Goal: Information Seeking & Learning: Learn about a topic

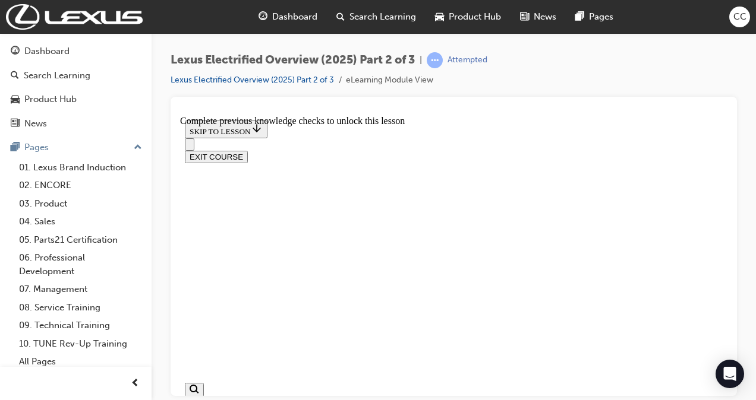
scroll to position [585, 0]
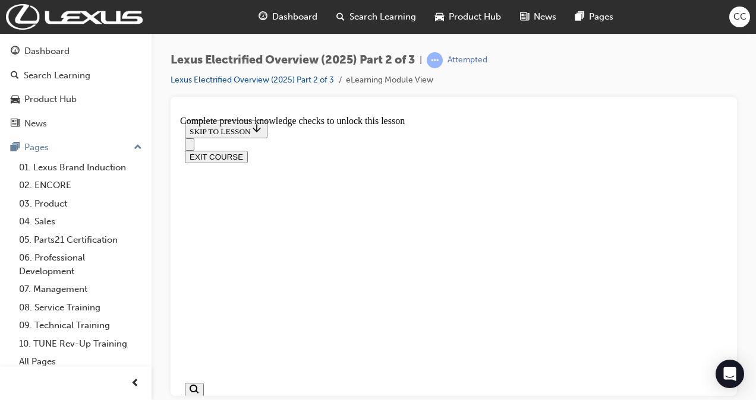
scroll to position [770, 0]
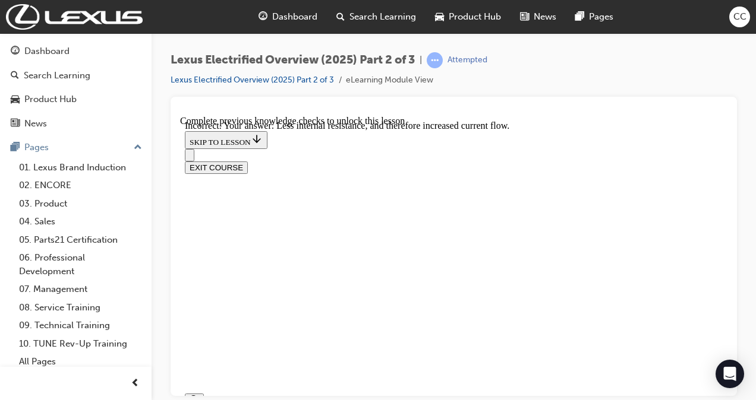
scroll to position [1029, 0]
checkbox input "false"
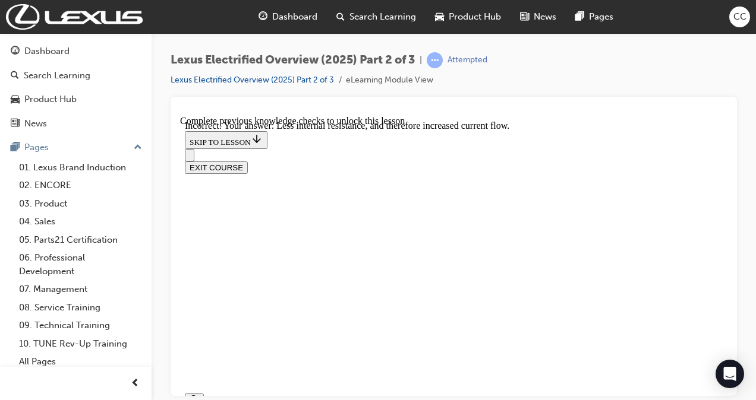
checkbox input "true"
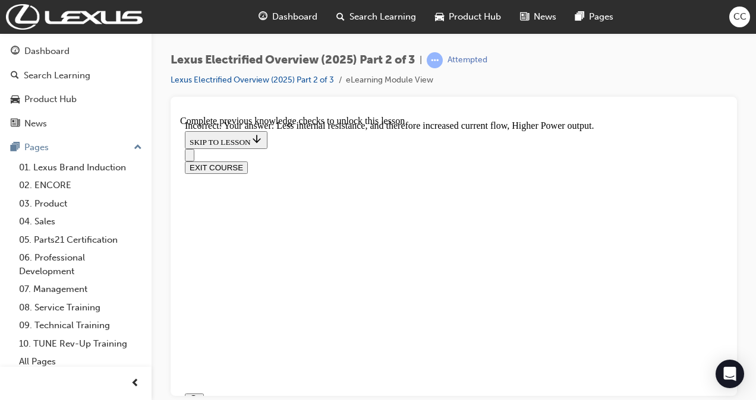
scroll to position [984, 0]
checkbox input "true"
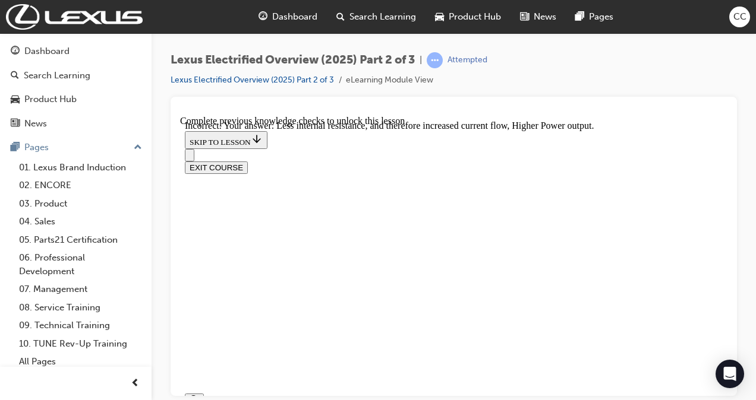
checkbox input "true"
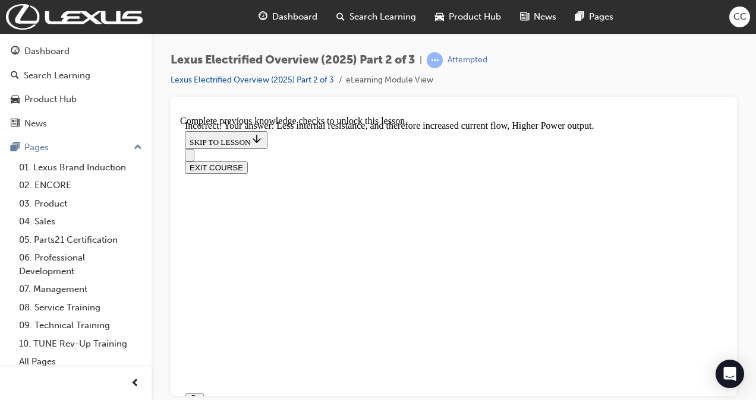
checkbox input "false"
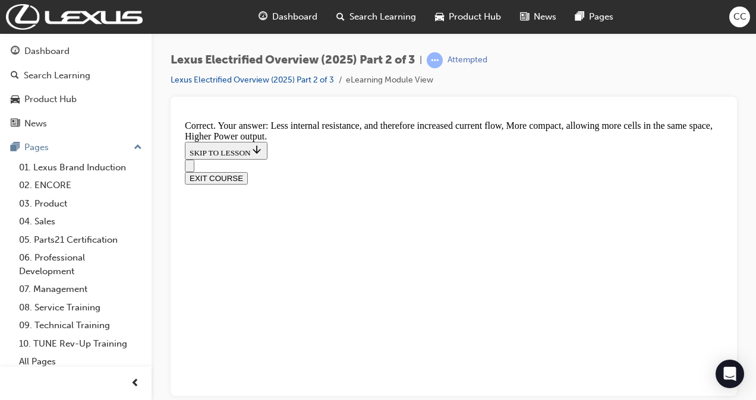
scroll to position [1726, 0]
drag, startPoint x: 387, startPoint y: 156, endPoint x: 467, endPoint y: 152, distance: 80.3
drag, startPoint x: 467, startPoint y: 152, endPoint x: 427, endPoint y: 176, distance: 46.7
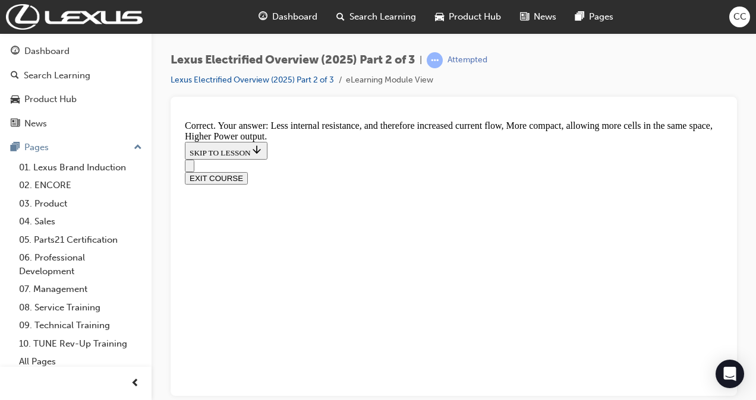
scroll to position [1838, 0]
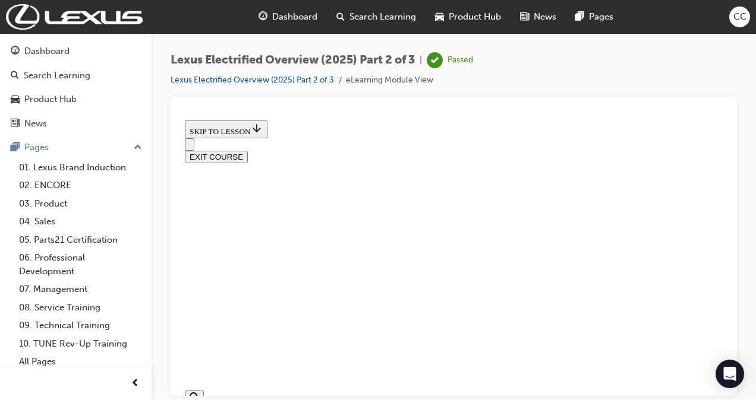
scroll to position [485, 0]
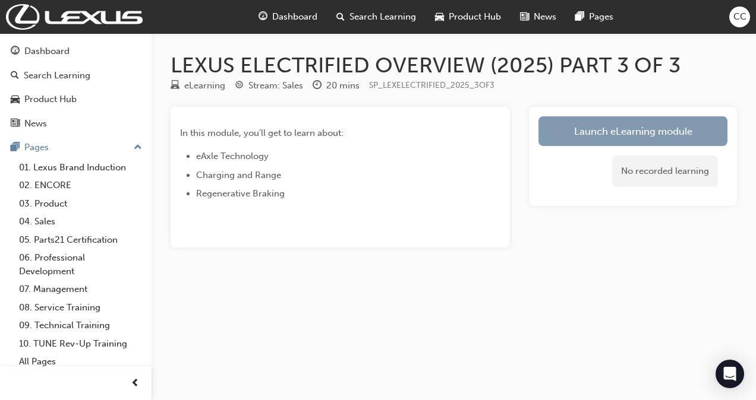
click at [593, 122] on link "Launch eLearning module" at bounding box center [632, 131] width 189 height 30
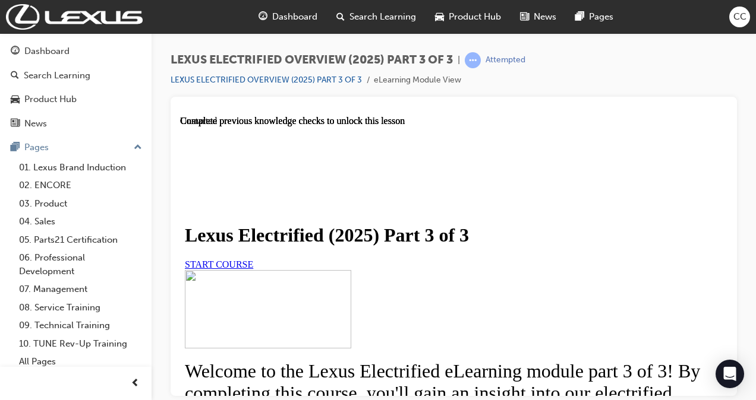
click at [253, 269] on link "START COURSE" at bounding box center [219, 264] width 68 height 10
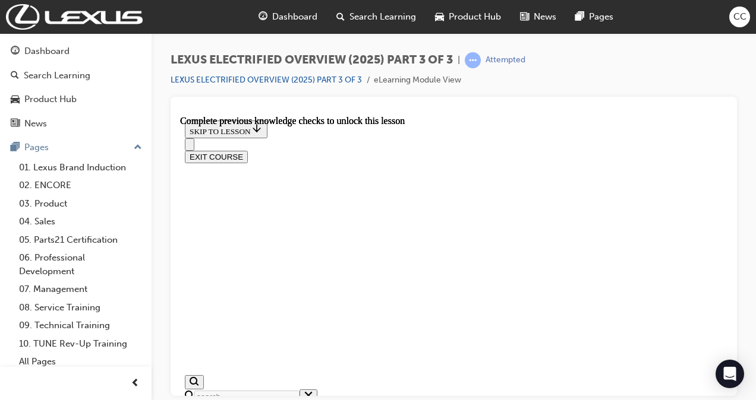
scroll to position [223, 0]
drag, startPoint x: 317, startPoint y: 244, endPoint x: 586, endPoint y: 258, distance: 268.9
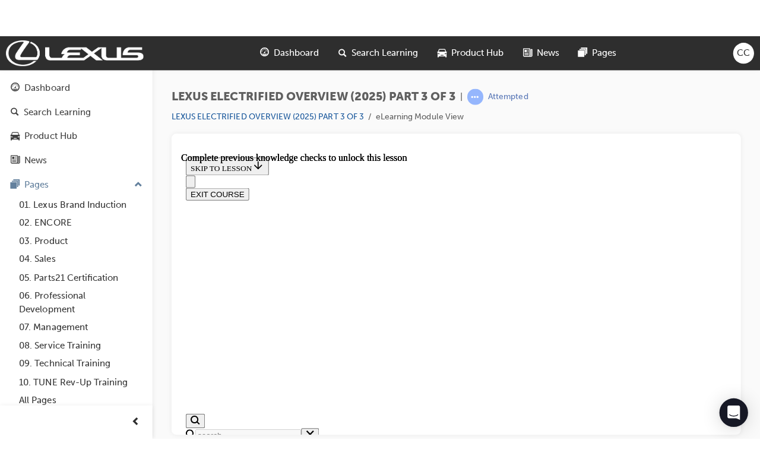
scroll to position [612, 0]
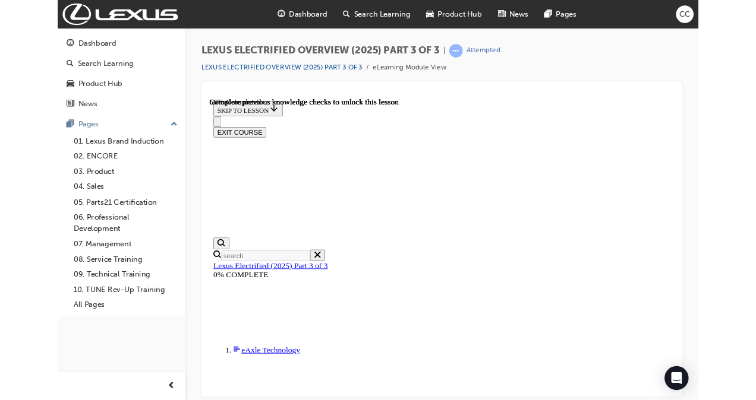
scroll to position [648, 0]
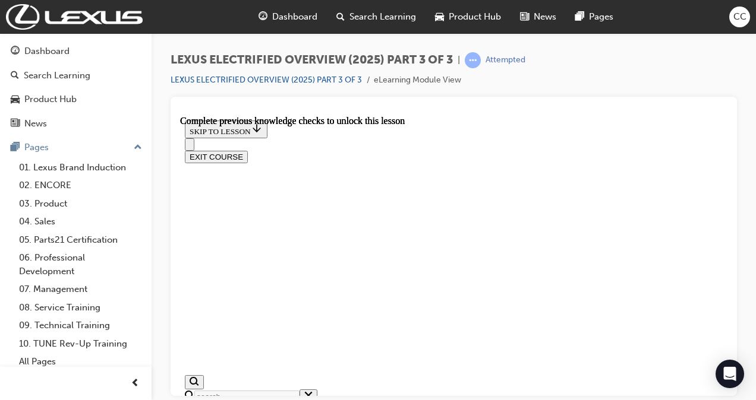
drag, startPoint x: 473, startPoint y: 204, endPoint x: 602, endPoint y: 296, distance: 158.4
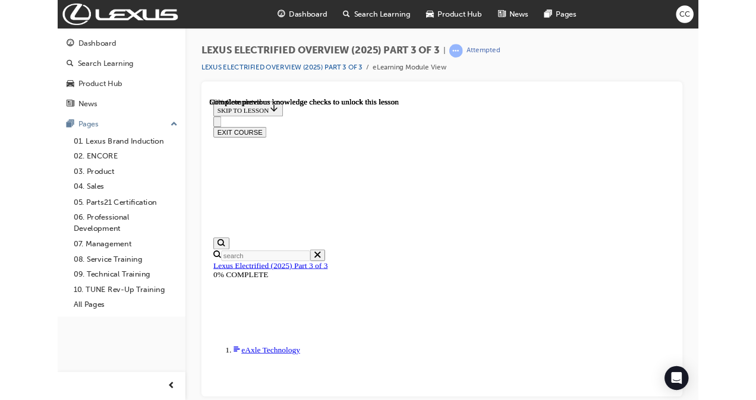
scroll to position [683, 0]
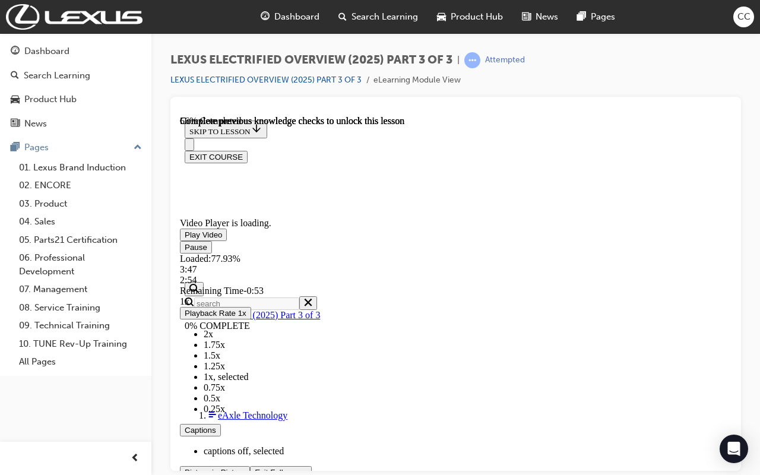
click at [225, 371] on span "1.25x" at bounding box center [214, 366] width 21 height 10
click at [255, 400] on span "Video player" at bounding box center [255, 472] width 0 height 9
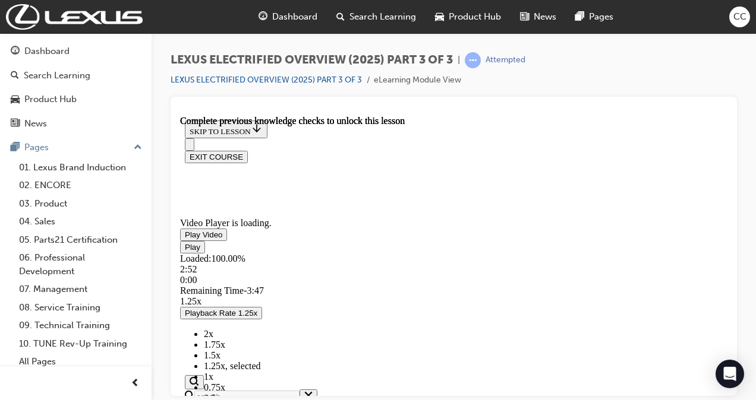
scroll to position [855, 0]
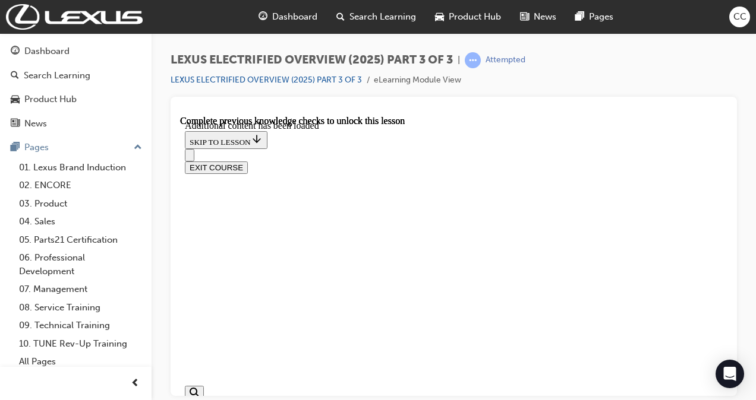
scroll to position [1069, 0]
radio input "true"
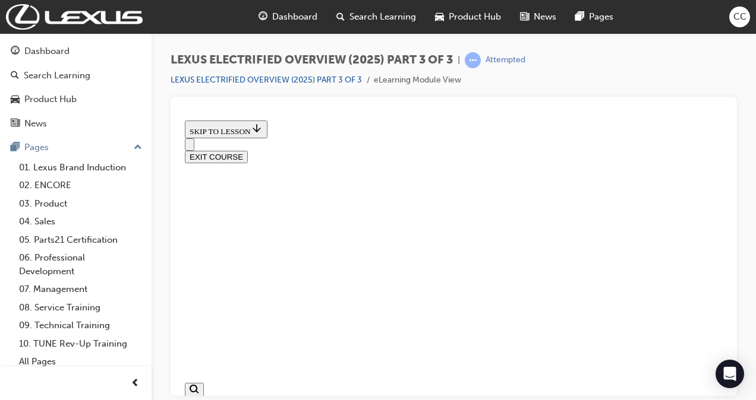
scroll to position [546, 0]
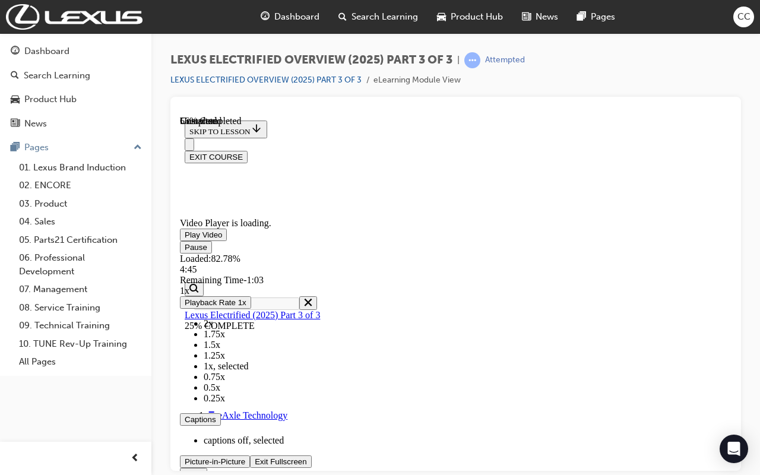
click at [250, 400] on button "Exit Fullscreen" at bounding box center [280, 461] width 61 height 12
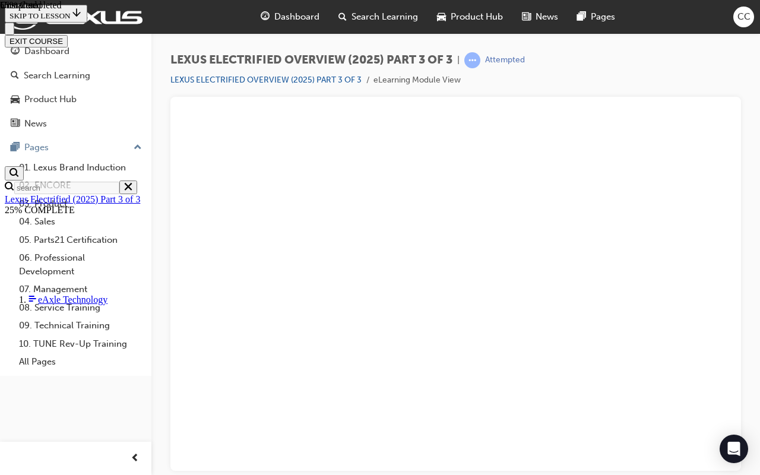
drag, startPoint x: 679, startPoint y: 421, endPoint x: 715, endPoint y: 457, distance: 51.2
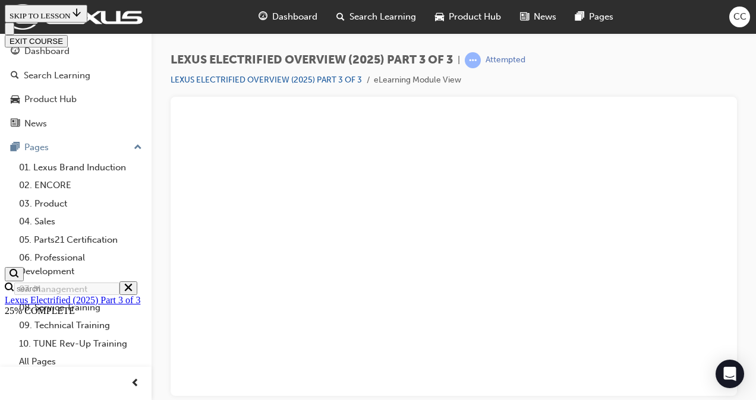
scroll to position [1179, 0]
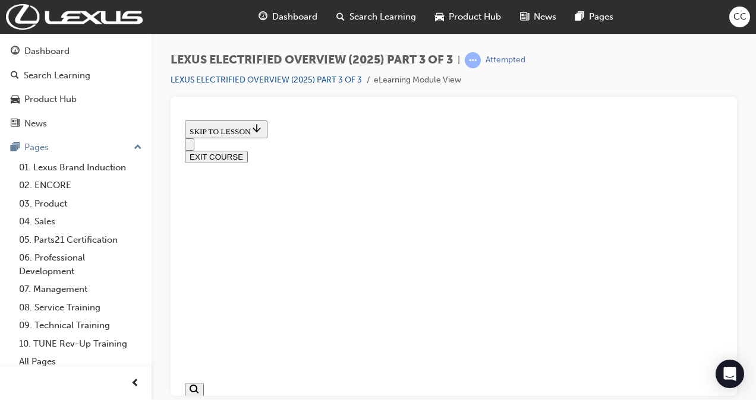
checkbox input "true"
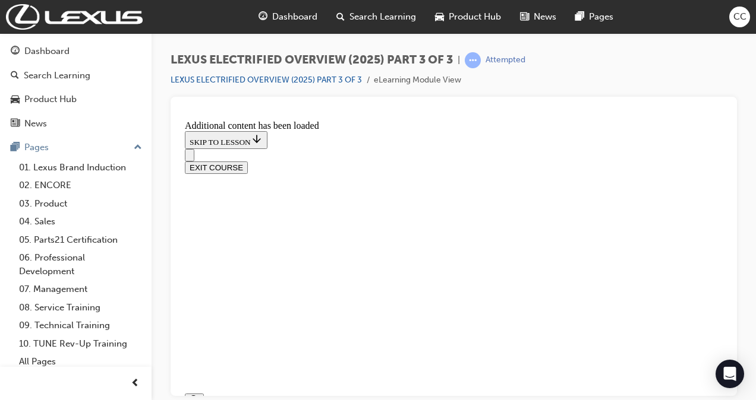
checkbox input "false"
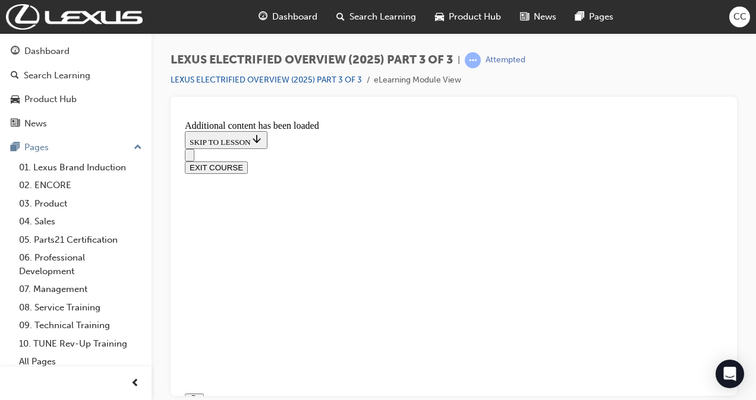
checkbox input "true"
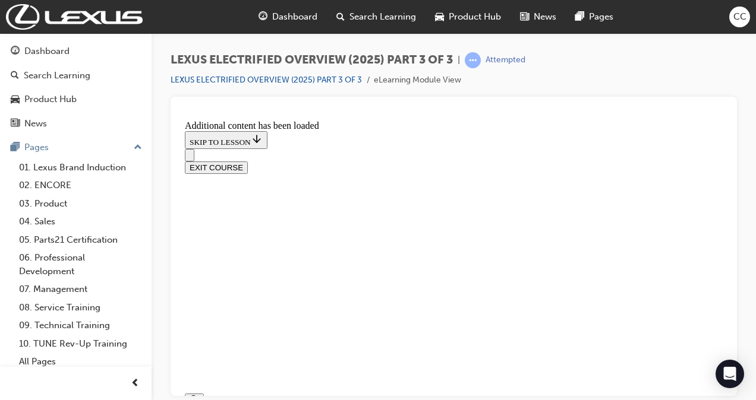
checkbox input "true"
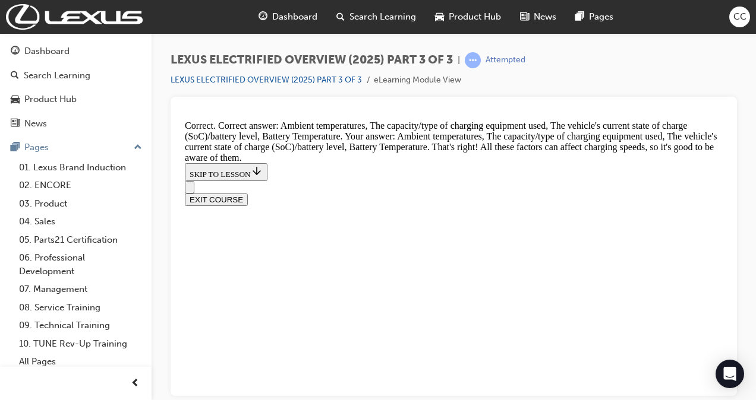
scroll to position [1622, 0]
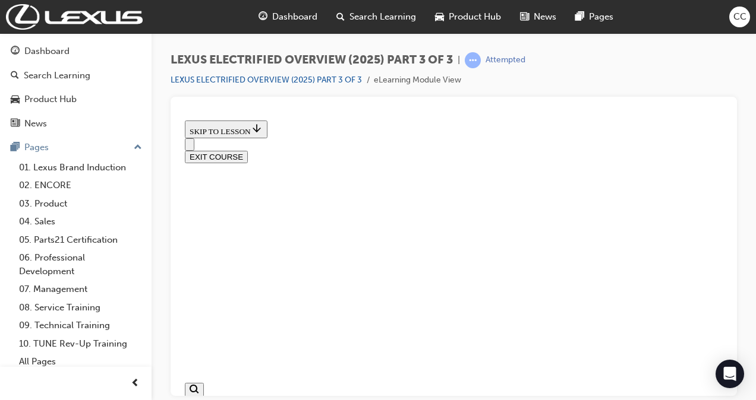
scroll to position [632, 0]
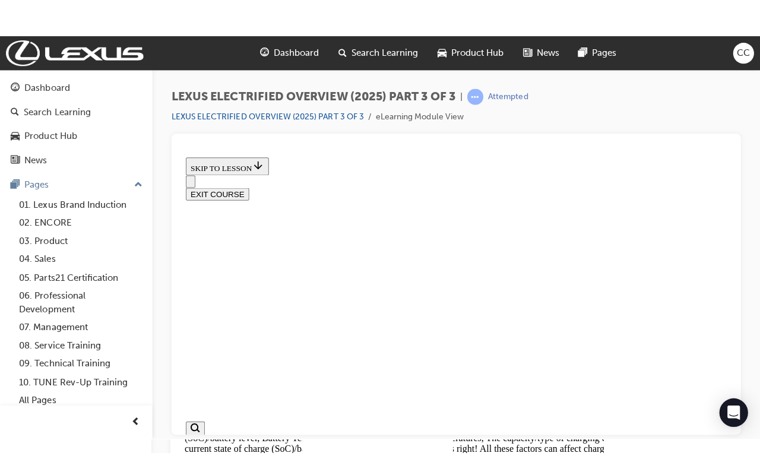
scroll to position [675, 0]
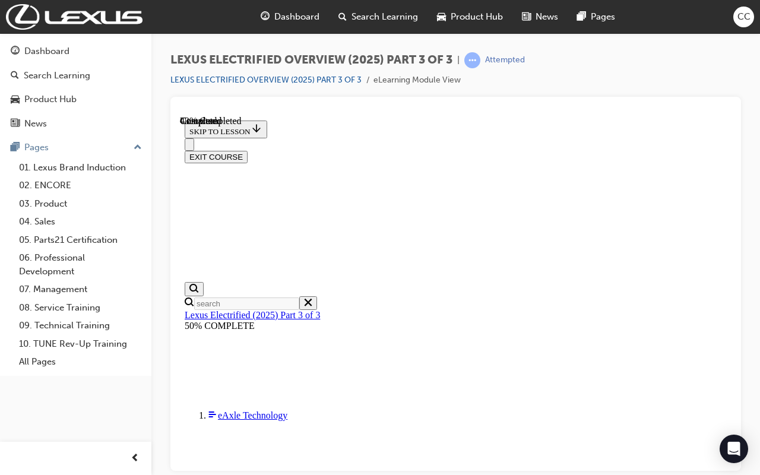
scroll to position [615, 0]
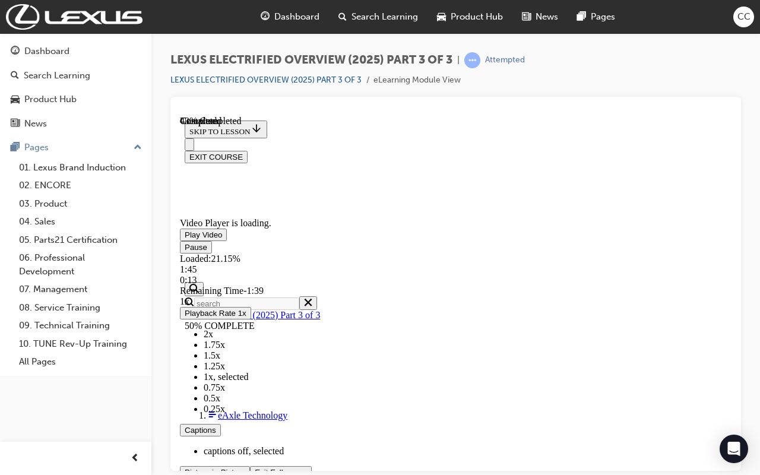
click at [732, 371] on li "1.25x" at bounding box center [468, 366] width 528 height 11
click at [262, 285] on div "Loaded : 76.67% 0:07 0:07" at bounding box center [456, 269] width 552 height 32
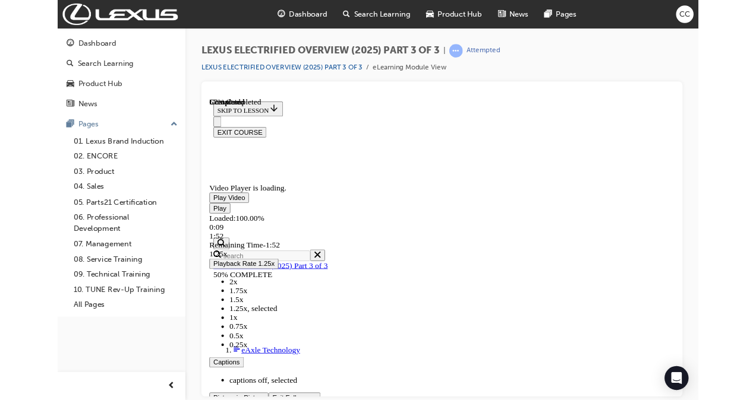
scroll to position [613, 0]
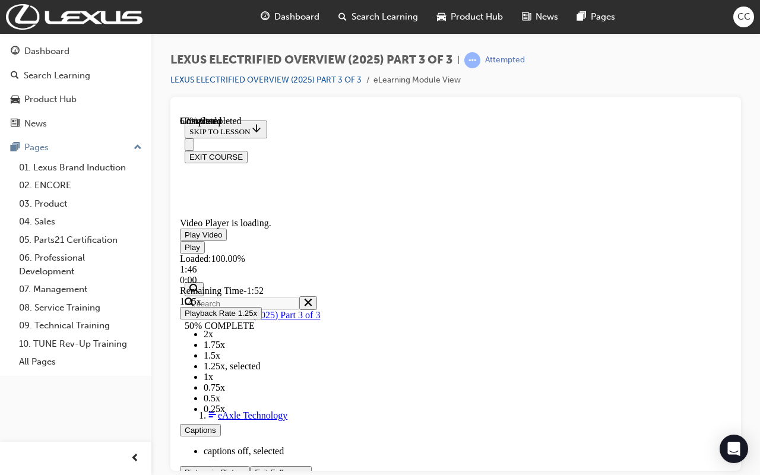
click at [255, 400] on span "Video player" at bounding box center [255, 472] width 0 height 9
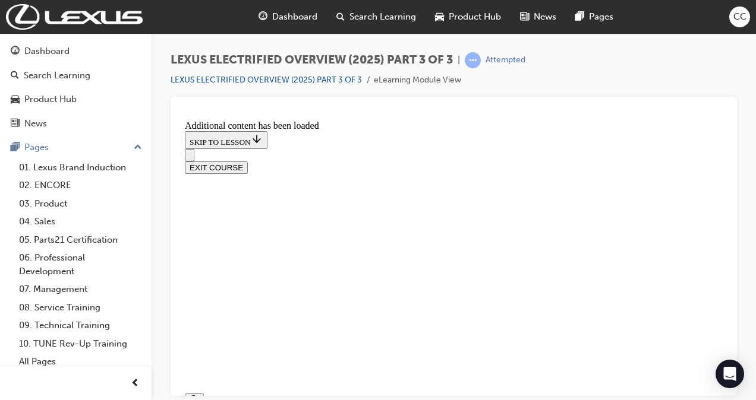
radio input "true"
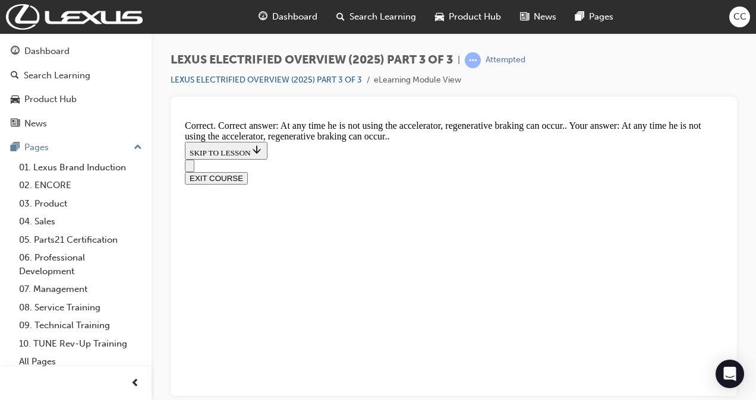
scroll to position [1166, 0]
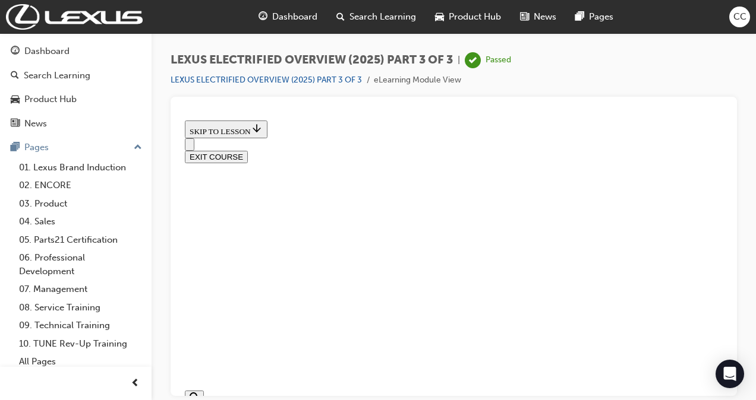
scroll to position [749, 0]
click at [248, 150] on button "EXIT COURSE" at bounding box center [216, 156] width 63 height 12
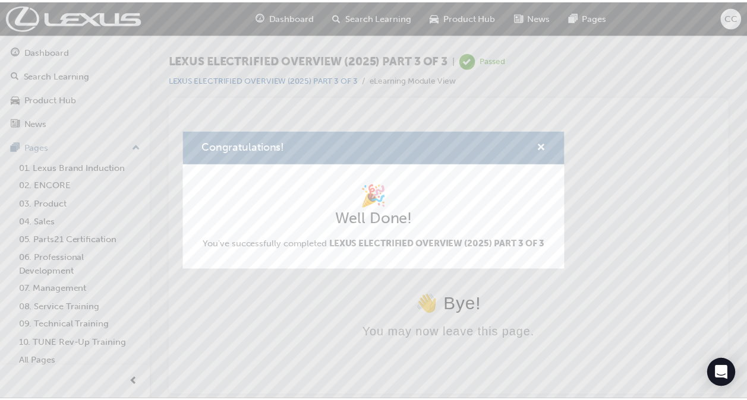
scroll to position [0, 0]
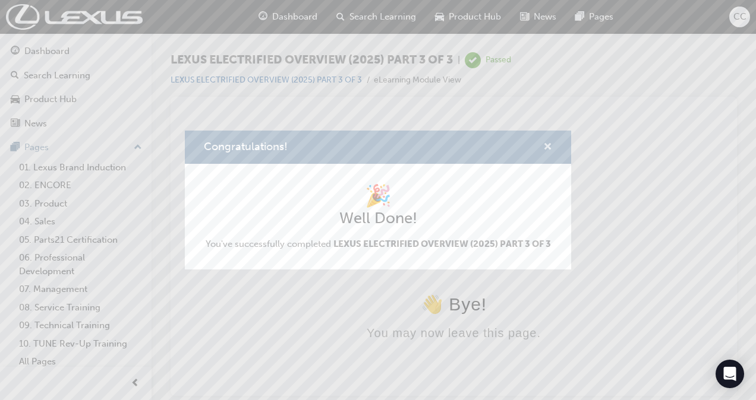
click at [546, 146] on span "cross-icon" at bounding box center [547, 148] width 9 height 11
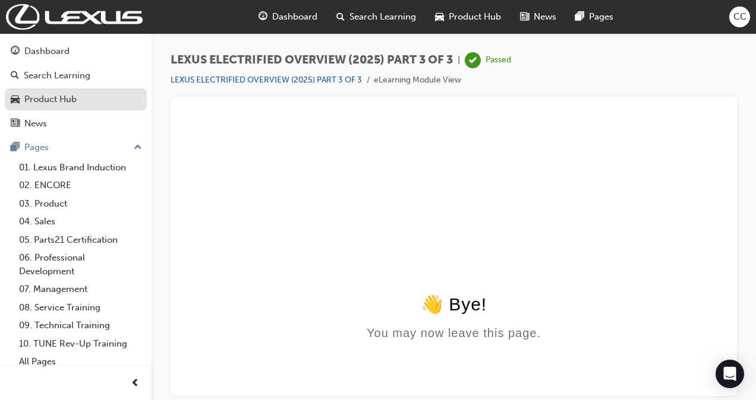
click at [101, 93] on div "Product Hub" at bounding box center [76, 99] width 130 height 15
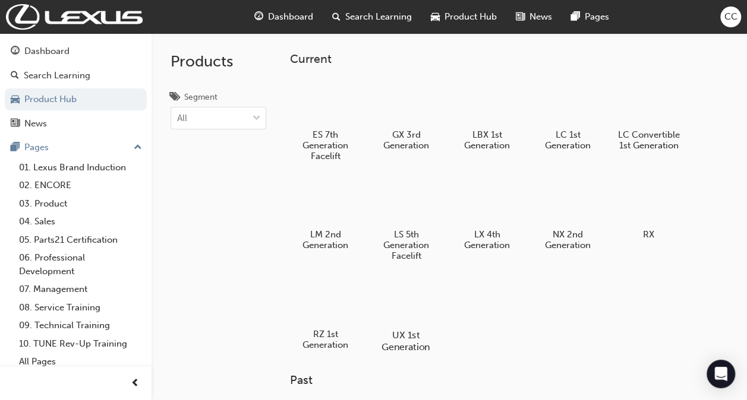
click at [413, 297] on div at bounding box center [406, 301] width 66 height 48
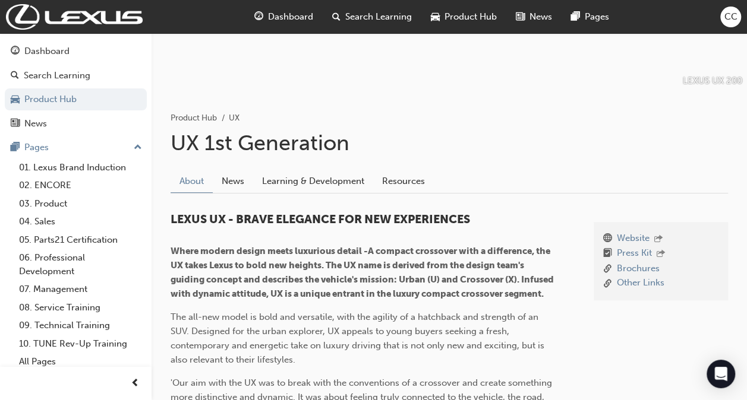
scroll to position [140, 0]
click at [295, 188] on link "Learning & Development" at bounding box center [313, 180] width 120 height 23
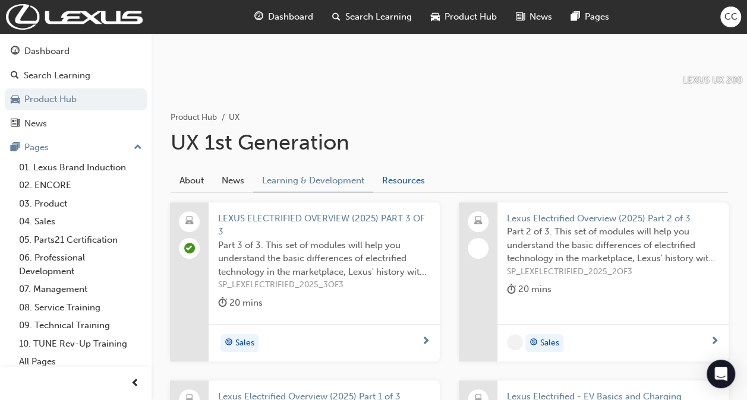
click at [404, 182] on link "Resources" at bounding box center [403, 180] width 61 height 23
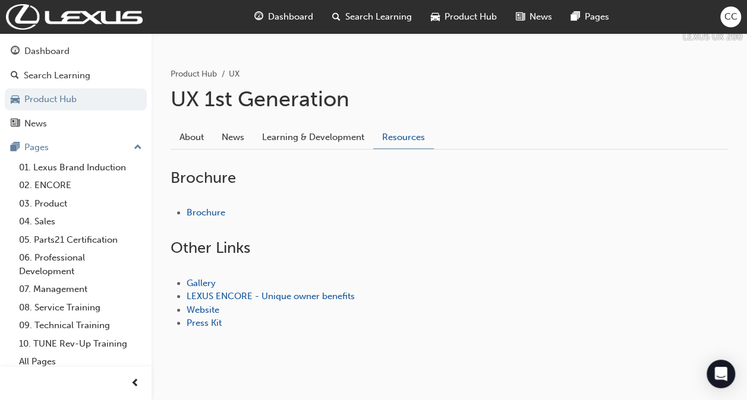
scroll to position [185, 0]
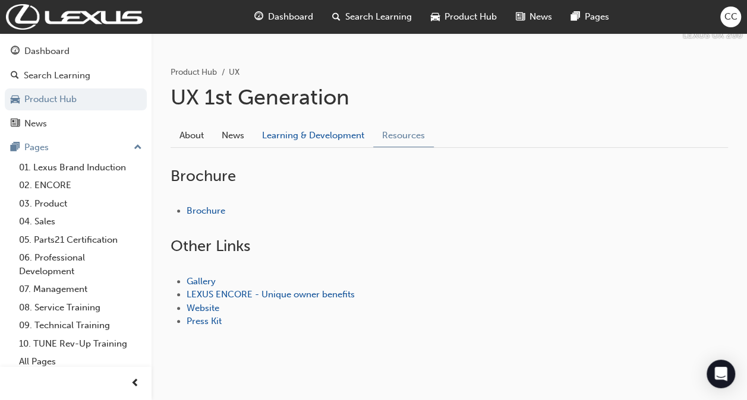
click at [329, 137] on link "Learning & Development" at bounding box center [313, 135] width 120 height 23
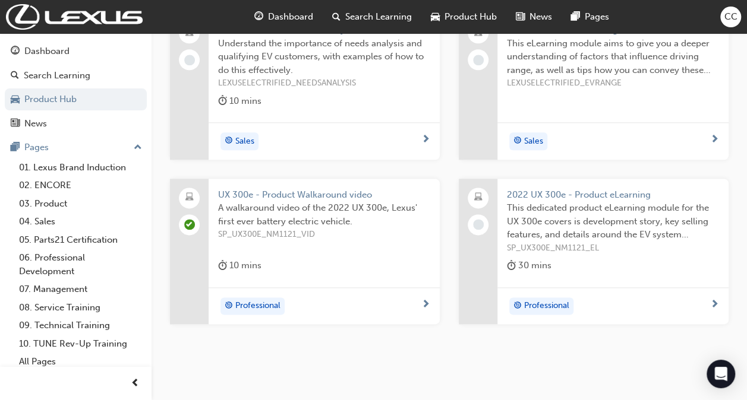
scroll to position [672, 0]
click at [79, 103] on link "Product Hub" at bounding box center [76, 100] width 142 height 22
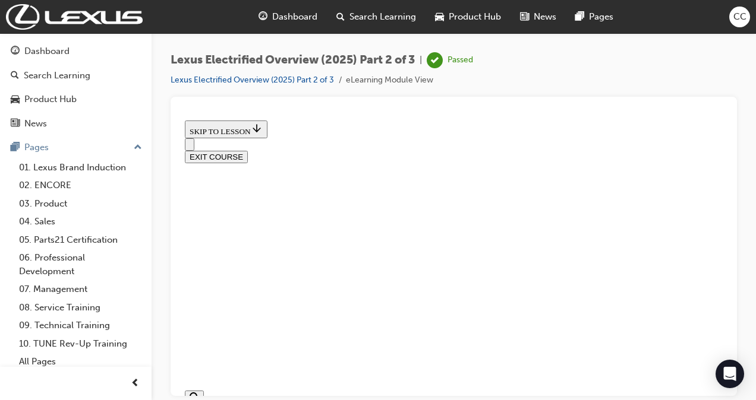
scroll to position [485, 0]
click at [52, 92] on div "Product Hub" at bounding box center [76, 99] width 130 height 15
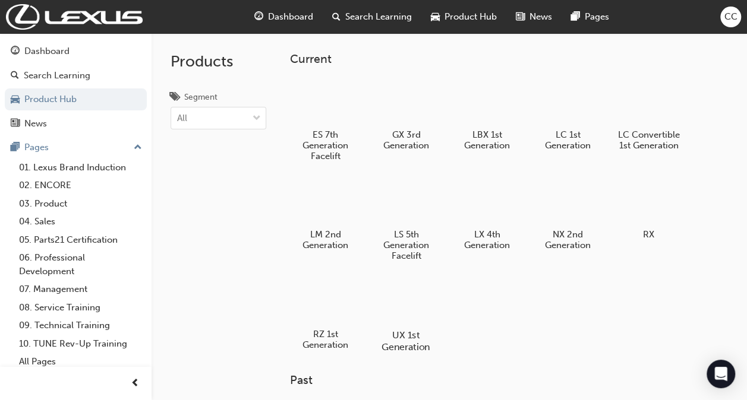
click at [401, 317] on div at bounding box center [406, 301] width 66 height 48
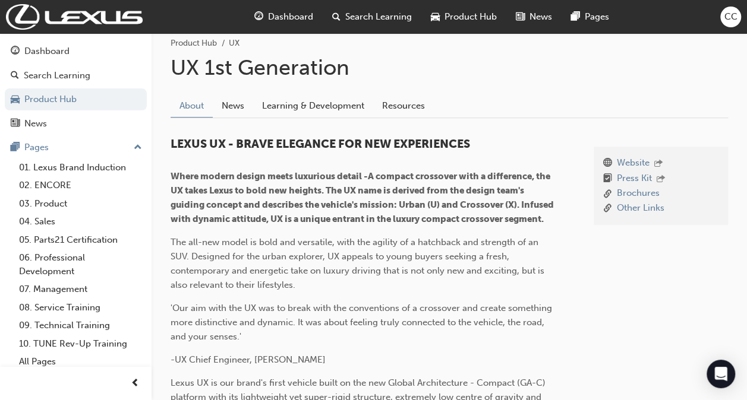
scroll to position [214, 0]
click at [320, 109] on link "Learning & Development" at bounding box center [313, 107] width 120 height 23
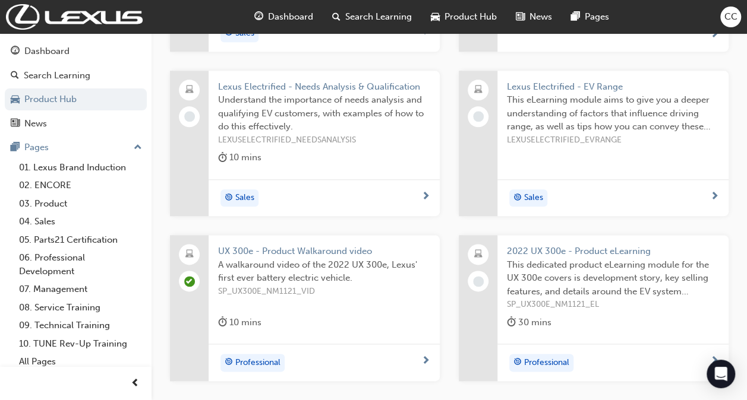
scroll to position [659, 0]
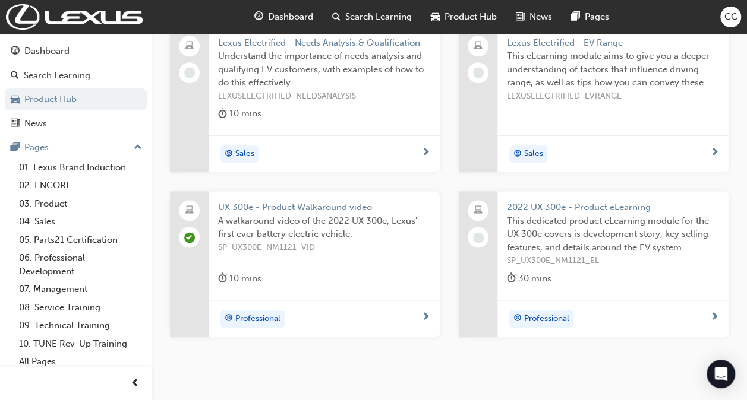
click at [606, 205] on span "2022 UX 300e - Product eLearning" at bounding box center [613, 208] width 212 height 14
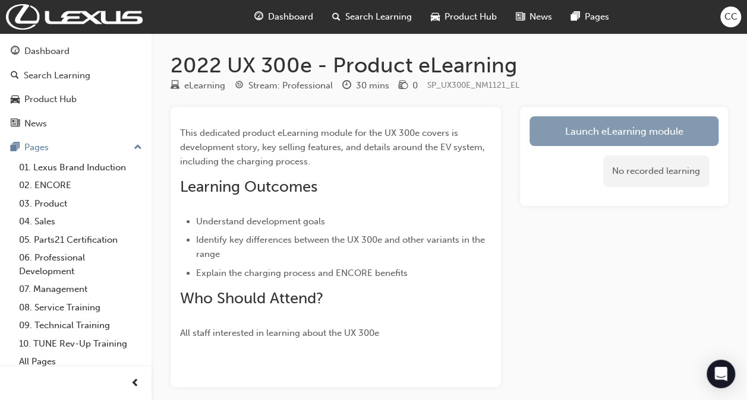
click at [597, 132] on link "Launch eLearning module" at bounding box center [623, 131] width 189 height 30
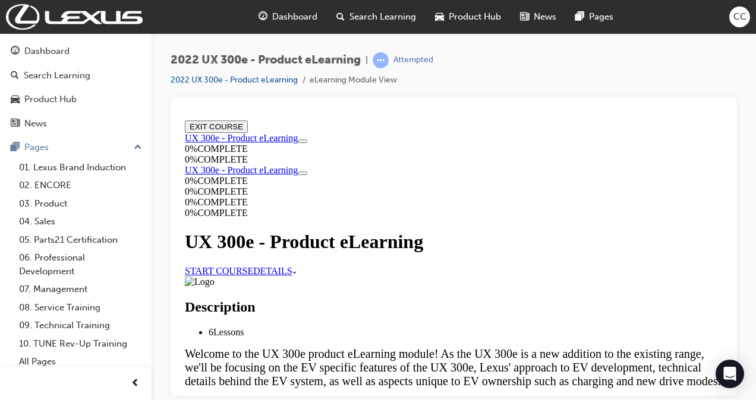
scroll to position [417, 0]
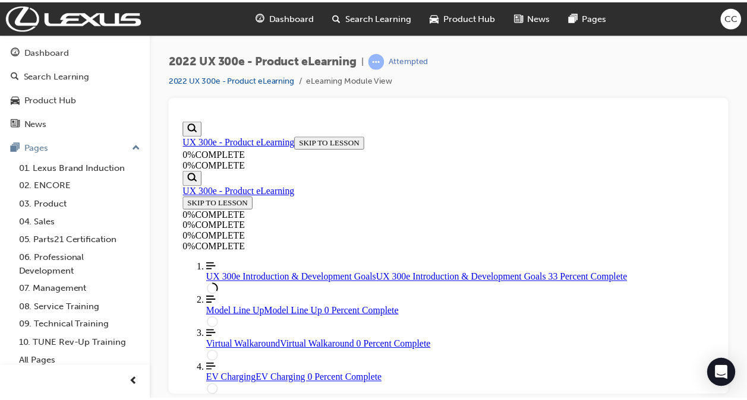
scroll to position [1004, 0]
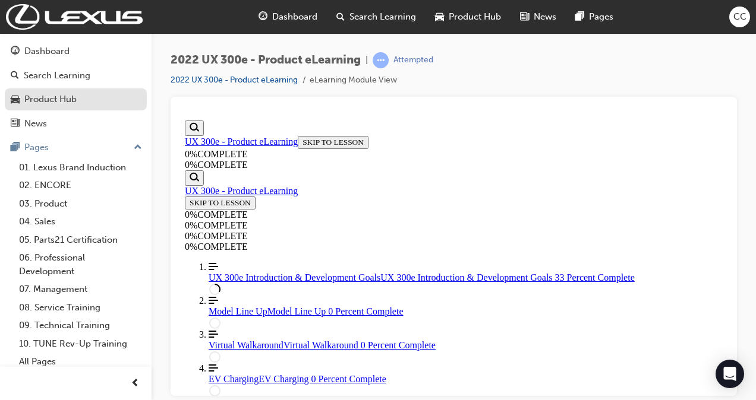
click at [63, 94] on div "Product Hub" at bounding box center [50, 100] width 52 height 14
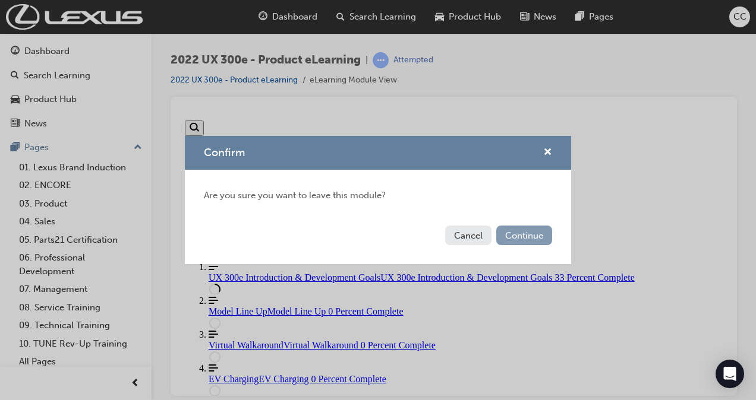
click at [528, 241] on button "Continue" at bounding box center [524, 236] width 56 height 20
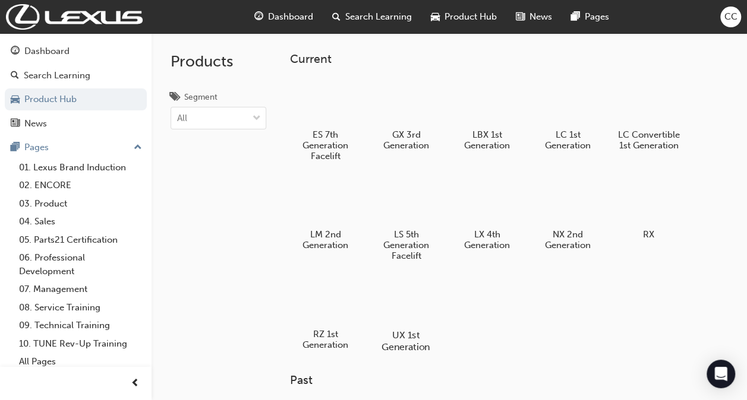
click at [416, 305] on div at bounding box center [406, 301] width 66 height 48
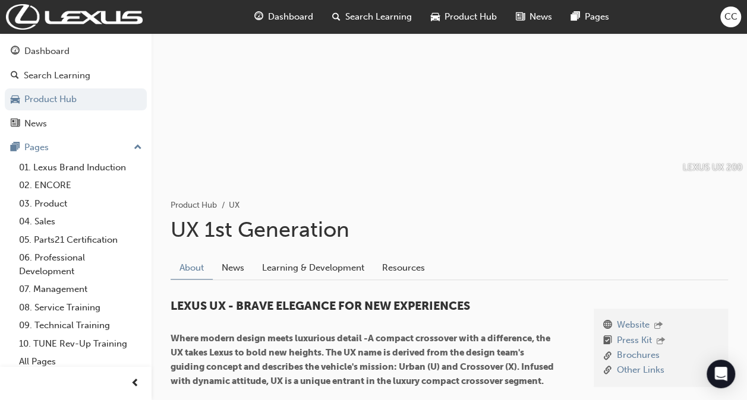
scroll to position [55, 0]
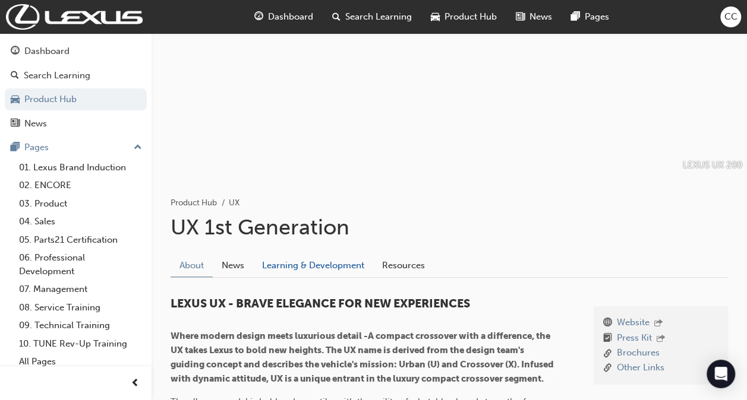
click at [303, 269] on link "Learning & Development" at bounding box center [313, 266] width 120 height 23
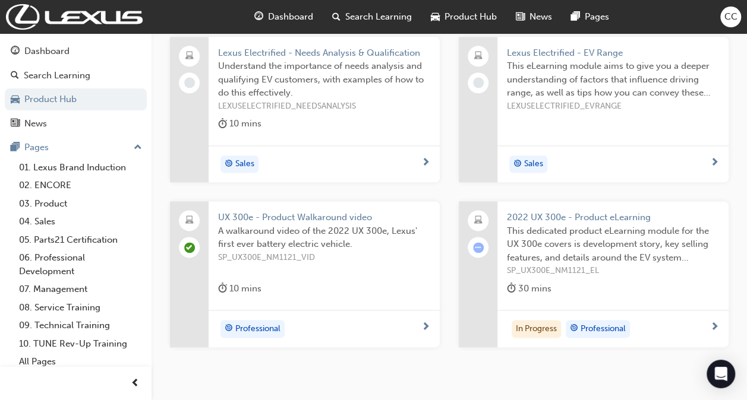
scroll to position [648, 0]
click at [668, 329] on div "In Progress Professional" at bounding box center [608, 330] width 203 height 18
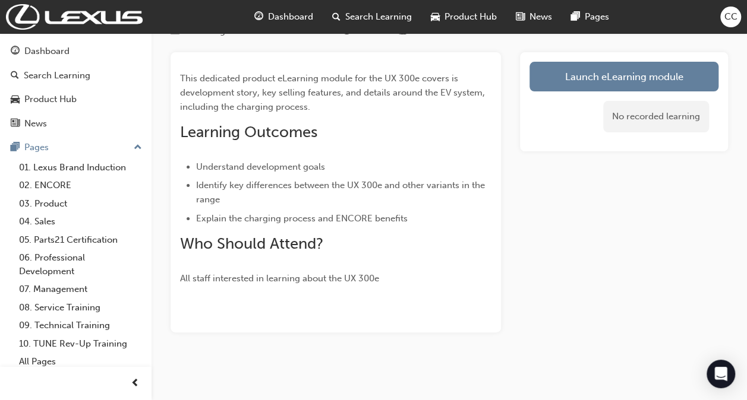
scroll to position [55, 0]
click at [519, 73] on div "This dedicated product eLearning module for the UX 300e covers is development s…" at bounding box center [449, 192] width 557 height 280
drag, startPoint x: 519, startPoint y: 73, endPoint x: 536, endPoint y: 57, distance: 23.1
click at [536, 57] on div "Launch eLearning module Today Attempted" at bounding box center [624, 98] width 208 height 92
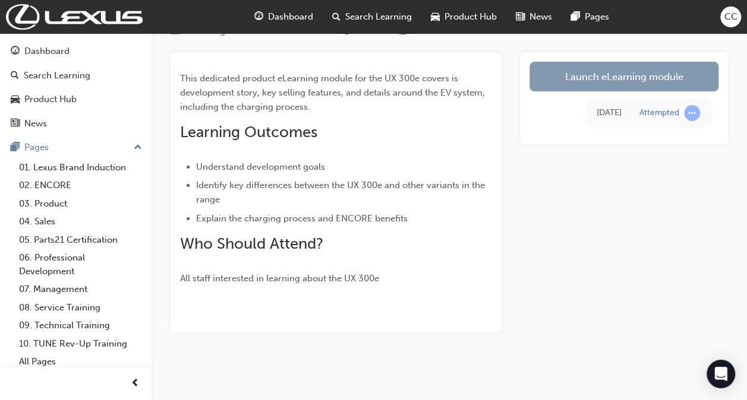
click at [551, 80] on link "Launch eLearning module" at bounding box center [623, 77] width 189 height 30
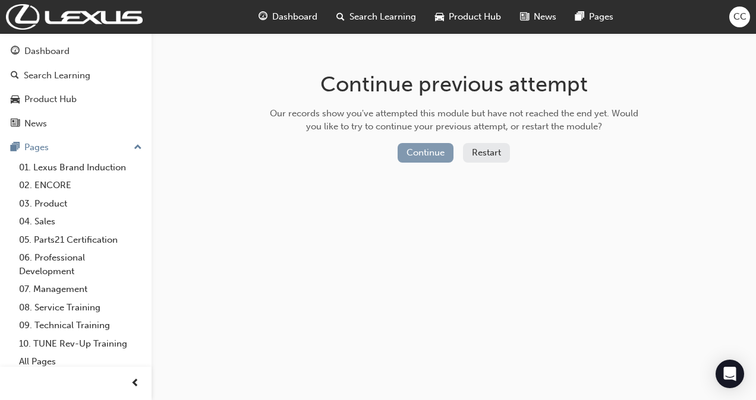
click at [449, 152] on button "Continue" at bounding box center [425, 153] width 56 height 20
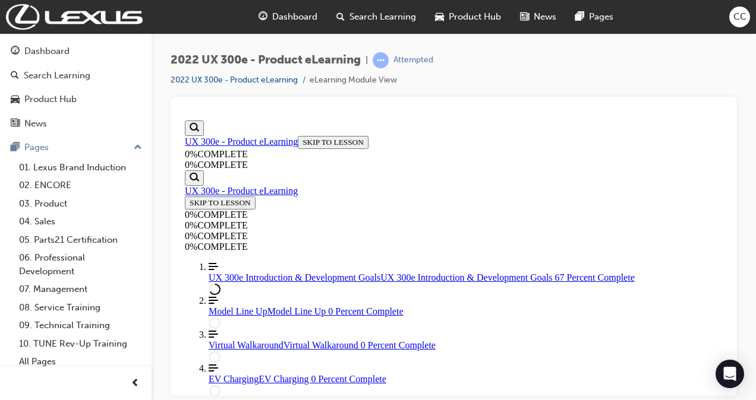
scroll to position [3111, 0]
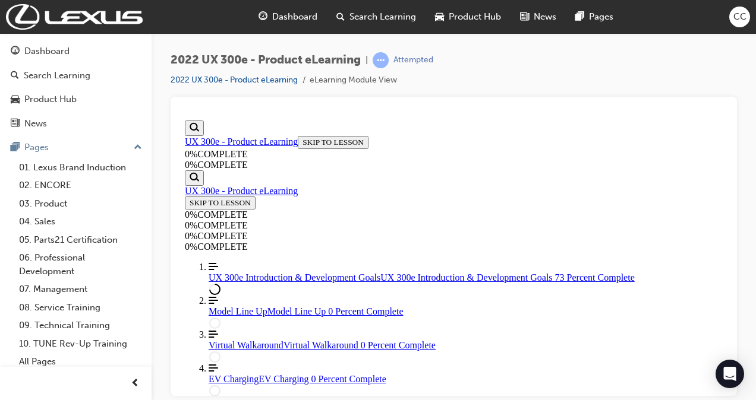
scroll to position [2458, 0]
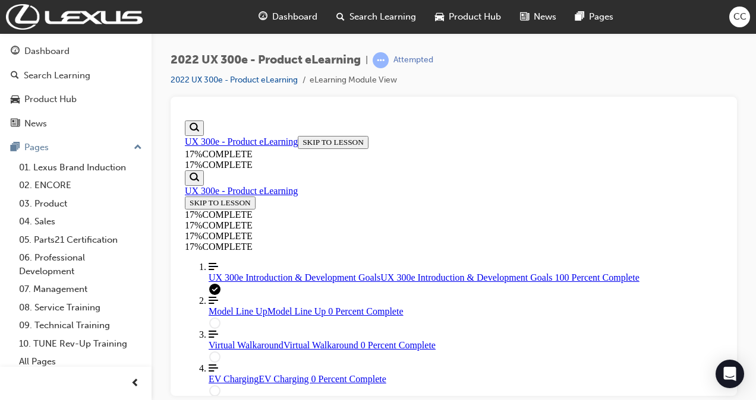
scroll to position [3541, 0]
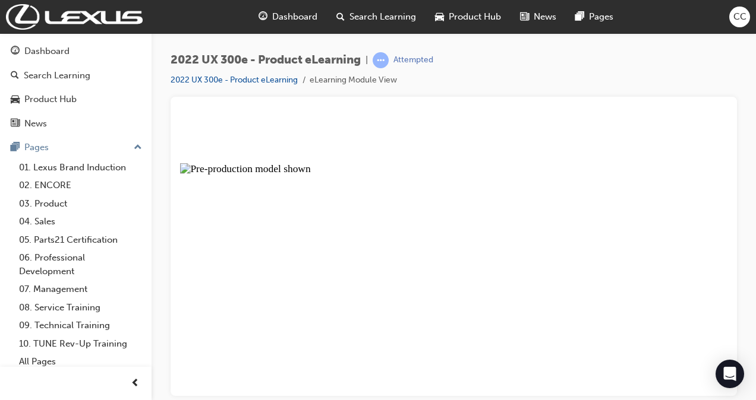
click at [393, 215] on button "Unzoom image" at bounding box center [453, 255] width 547 height 280
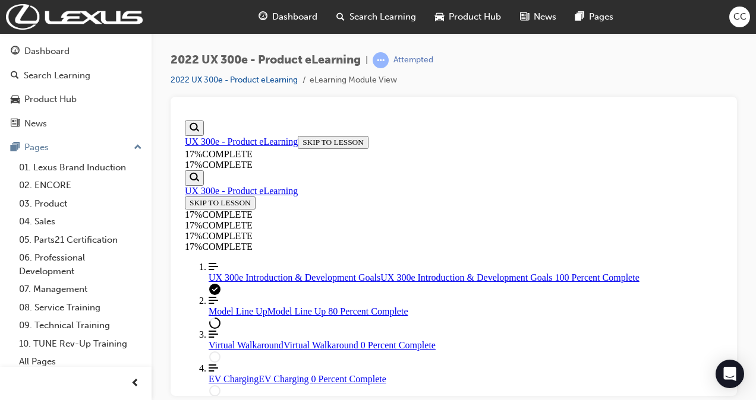
scroll to position [1777, 0]
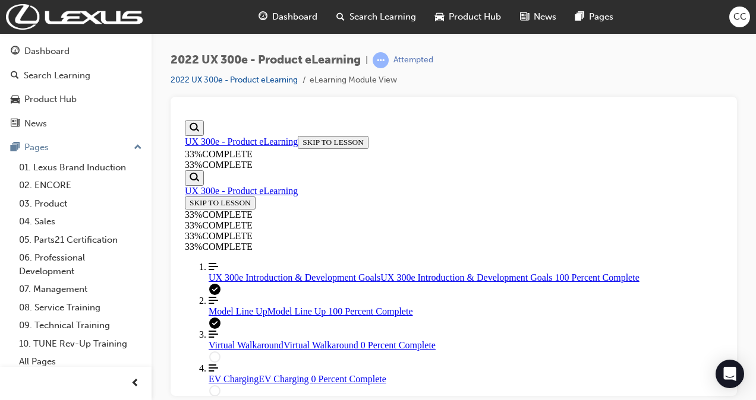
scroll to position [2338, 0]
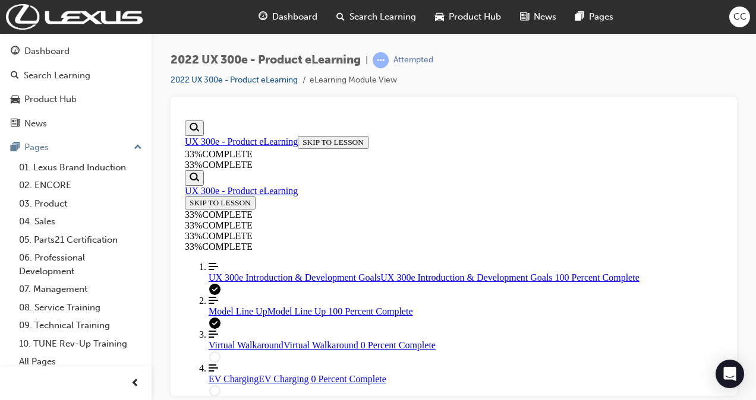
scroll to position [2414, 0]
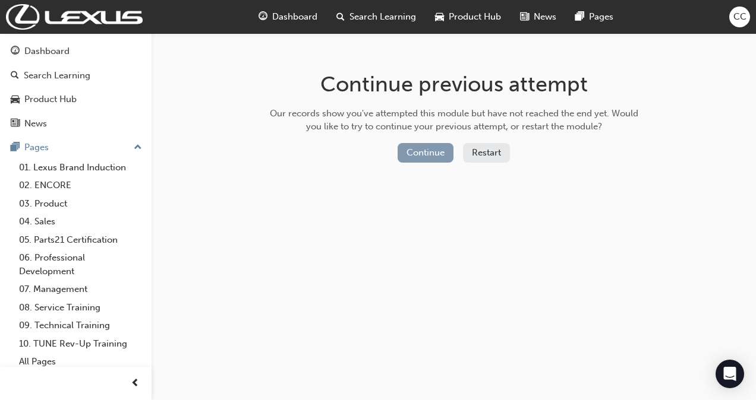
click at [425, 153] on button "Continue" at bounding box center [425, 153] width 56 height 20
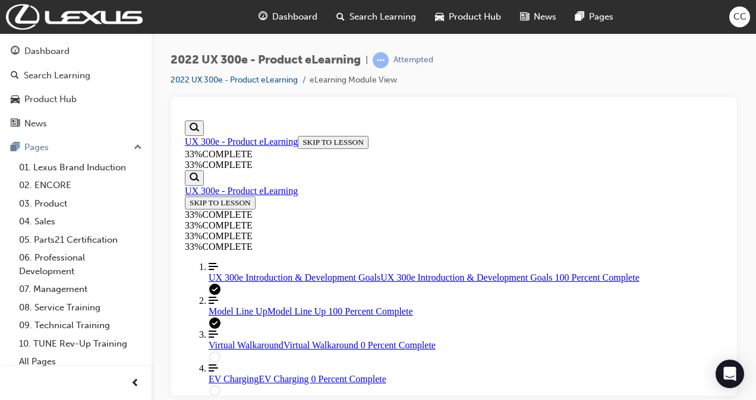
scroll to position [2315, 0]
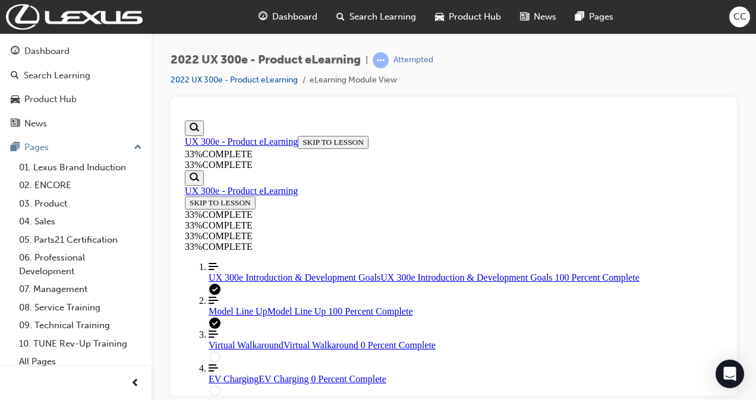
scroll to position [2528, 0]
drag, startPoint x: 521, startPoint y: 330, endPoint x: 499, endPoint y: 301, distance: 36.5
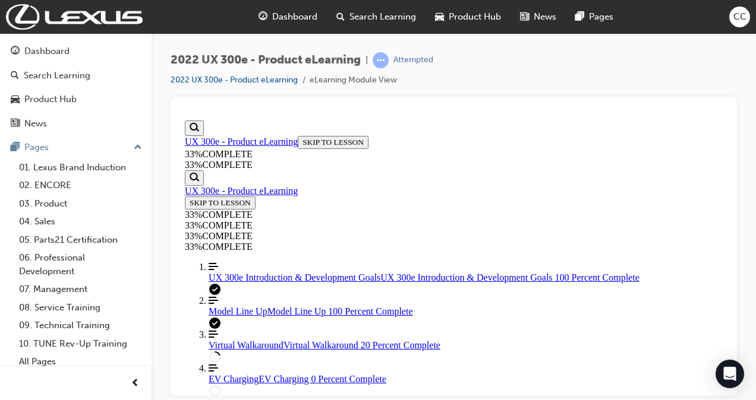
scroll to position [365, 0]
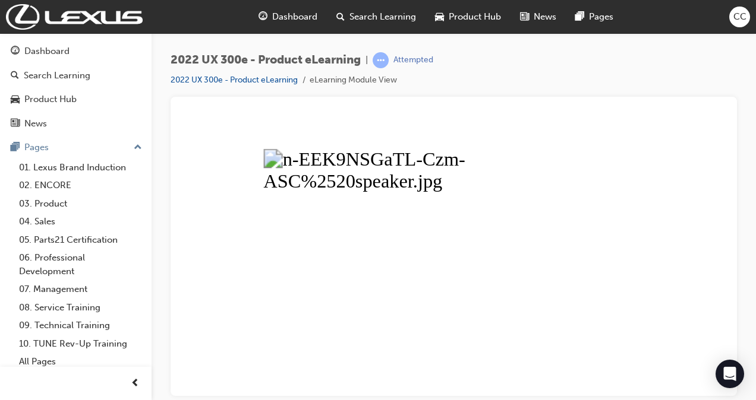
click at [648, 103] on div at bounding box center [454, 246] width 566 height 299
click at [650, 57] on div "2022 UX 300e - Product eLearning | Attempted 2022 UX 300e - Product eLearning e…" at bounding box center [454, 74] width 566 height 45
click at [692, 203] on button "Unzoom image" at bounding box center [453, 255] width 547 height 280
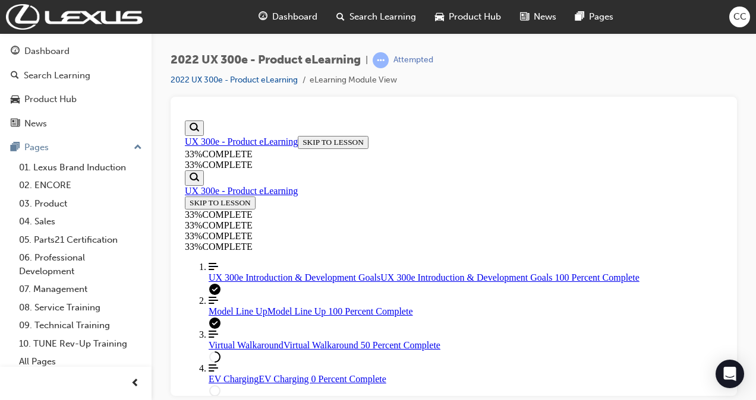
scroll to position [1079, 0]
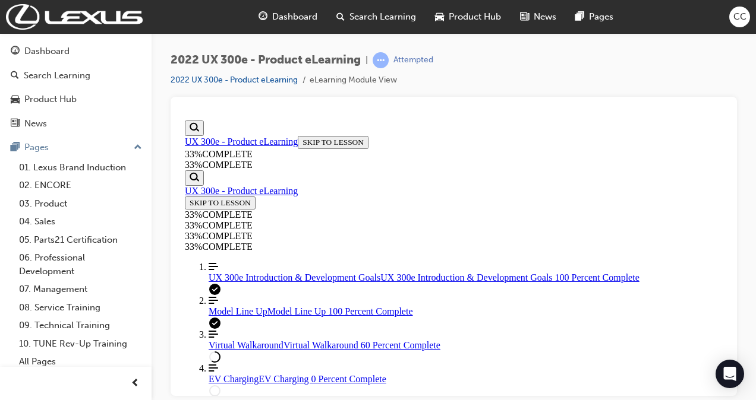
click at [595, 101] on div at bounding box center [454, 246] width 566 height 299
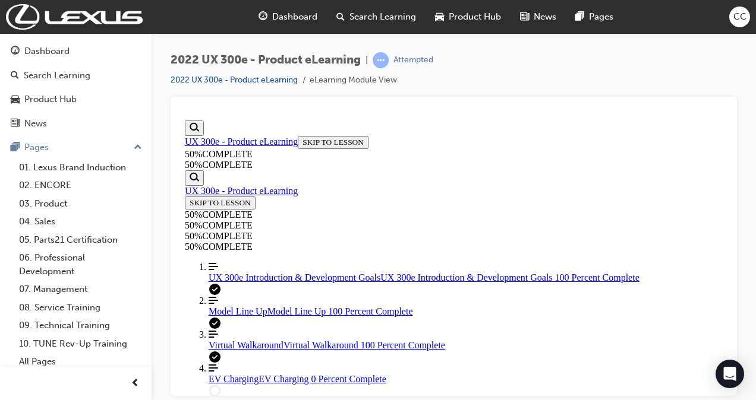
drag, startPoint x: 513, startPoint y: 212, endPoint x: 492, endPoint y: 349, distance: 138.8
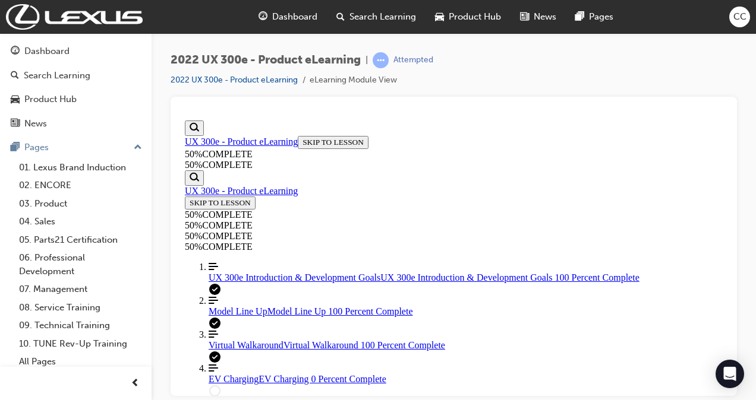
scroll to position [2173, 0]
drag, startPoint x: 304, startPoint y: 151, endPoint x: 266, endPoint y: 161, distance: 39.9
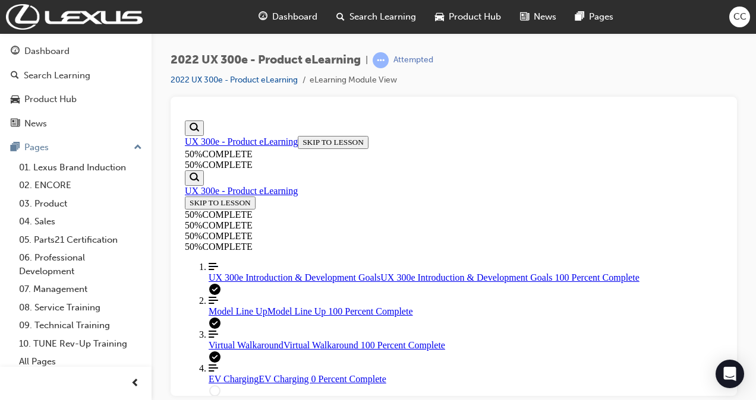
scroll to position [2101, 0]
drag, startPoint x: 305, startPoint y: 263, endPoint x: 340, endPoint y: 209, distance: 64.1
drag, startPoint x: 292, startPoint y: 264, endPoint x: 323, endPoint y: 267, distance: 31.6
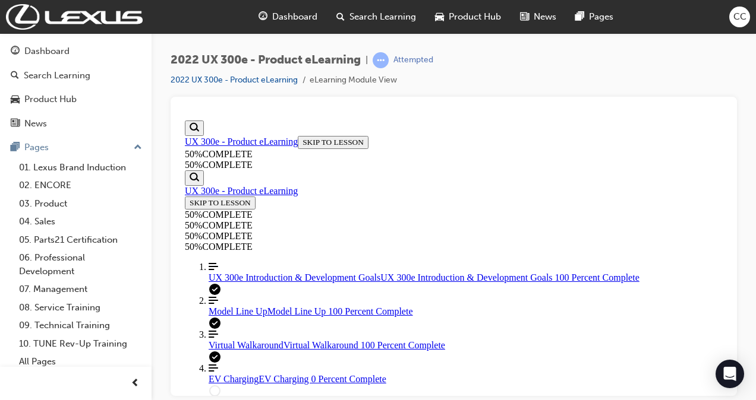
drag, startPoint x: 289, startPoint y: 321, endPoint x: 323, endPoint y: 324, distance: 34.5
drag, startPoint x: 325, startPoint y: 311, endPoint x: 336, endPoint y: 251, distance: 60.5
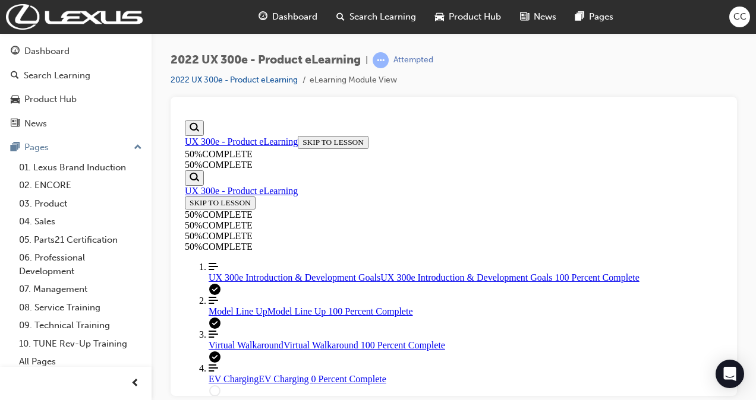
scroll to position [2220, 0]
drag, startPoint x: 302, startPoint y: 306, endPoint x: 339, endPoint y: 241, distance: 75.0
drag, startPoint x: 325, startPoint y: 163, endPoint x: 356, endPoint y: 163, distance: 30.9
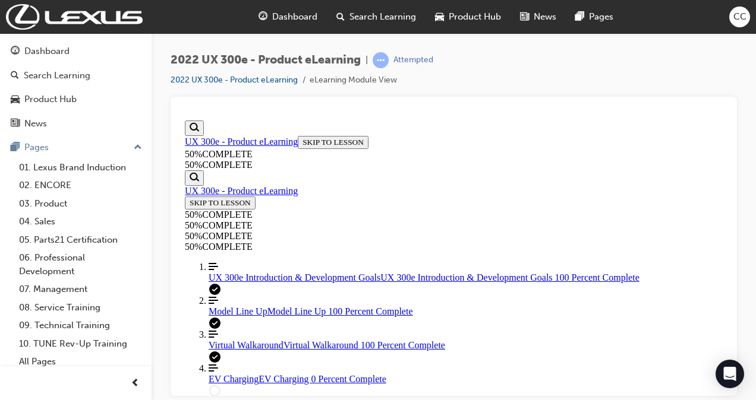
drag, startPoint x: 334, startPoint y: 289, endPoint x: 367, endPoint y: 285, distance: 33.0
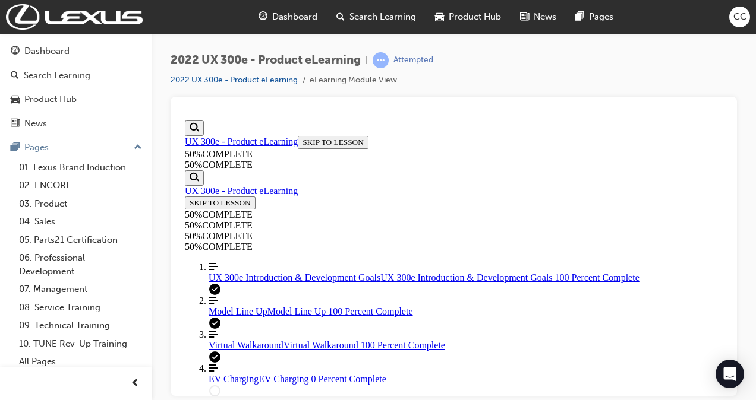
drag, startPoint x: 432, startPoint y: 238, endPoint x: 396, endPoint y: 238, distance: 36.2
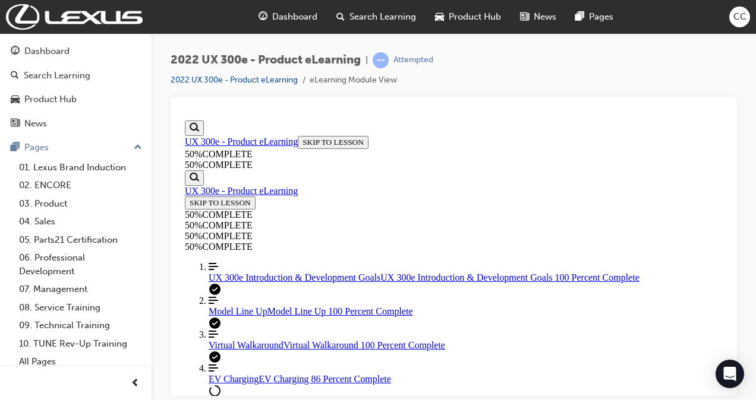
scroll to position [5113, 0]
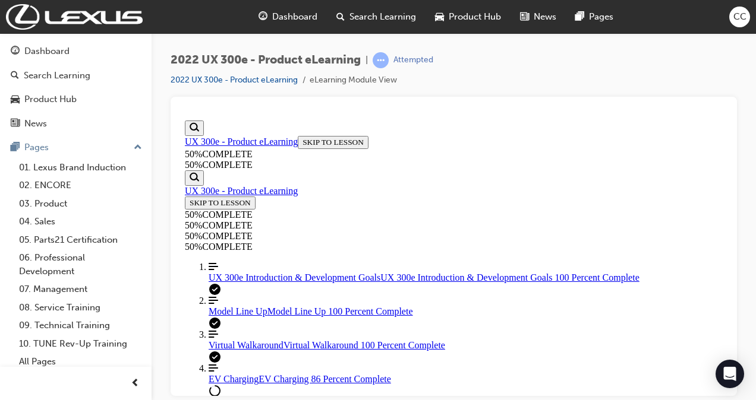
scroll to position [5392, 0]
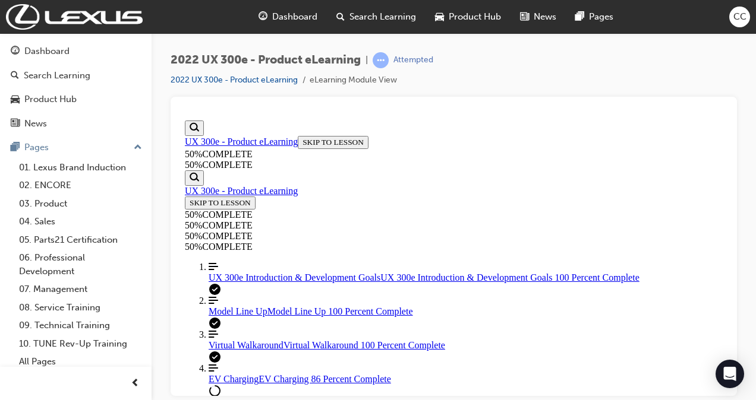
scroll to position [5290, 0]
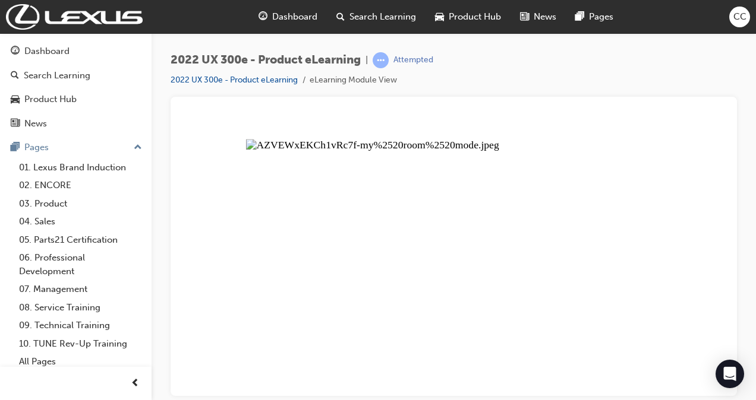
click at [708, 156] on button "Unzoom image" at bounding box center [453, 255] width 547 height 280
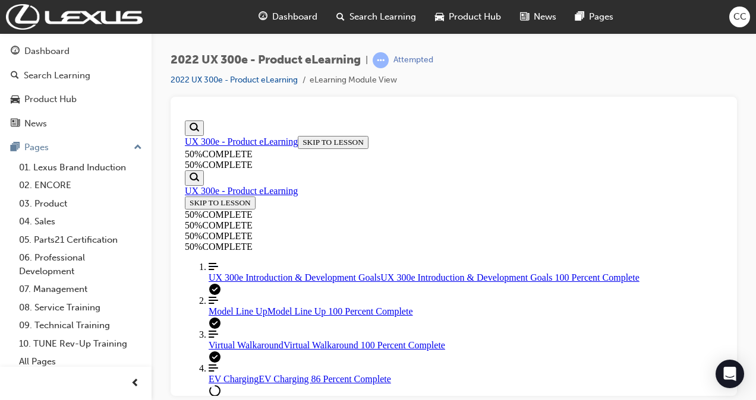
scroll to position [5988, 0]
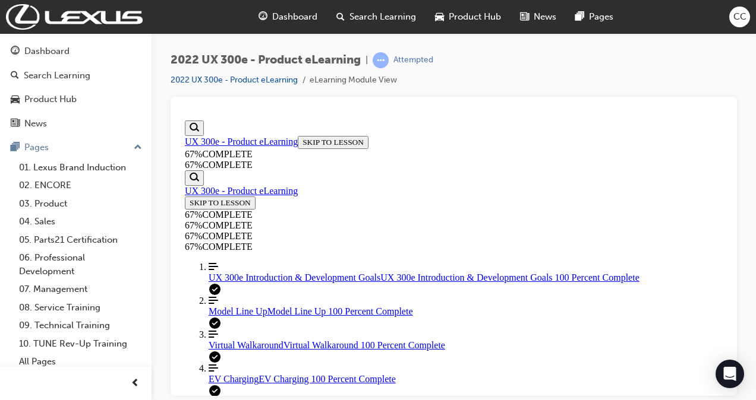
scroll to position [7275, 0]
drag, startPoint x: 419, startPoint y: 353, endPoint x: 449, endPoint y: 350, distance: 29.9
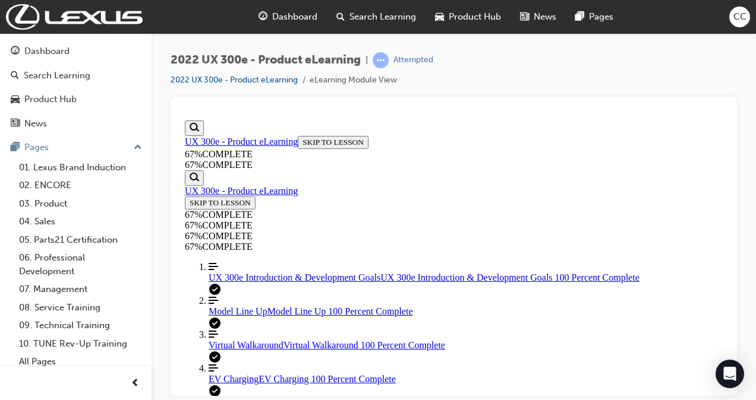
click at [610, 84] on div "2022 UX 300e - Product eLearning | Attempted 2022 UX 300e - Product eLearning e…" at bounding box center [454, 74] width 566 height 45
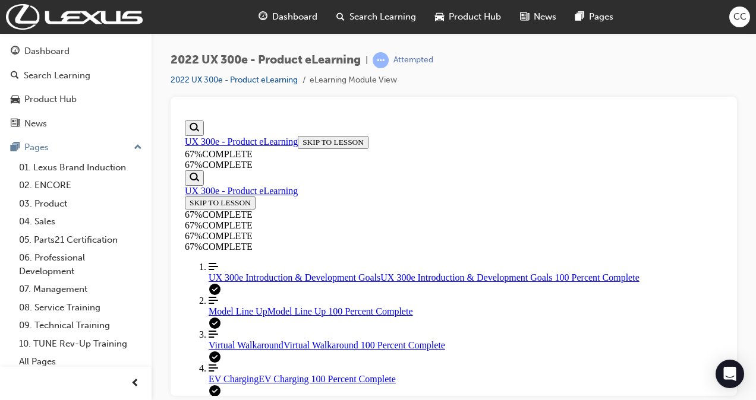
scroll to position [2747, 0]
drag, startPoint x: 467, startPoint y: 288, endPoint x: 431, endPoint y: 209, distance: 86.9
drag, startPoint x: 431, startPoint y: 209, endPoint x: 518, endPoint y: 279, distance: 112.0
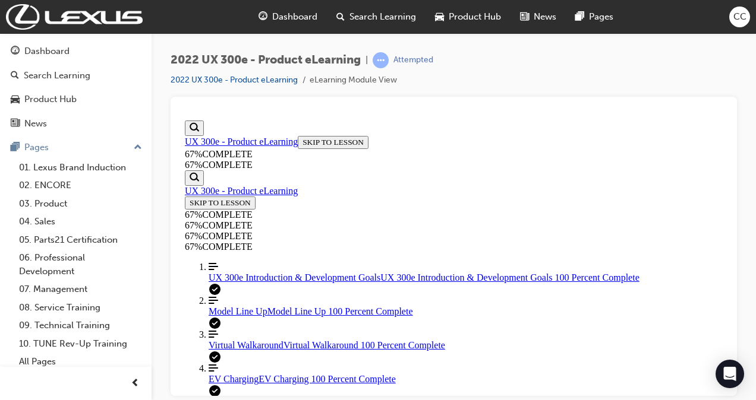
drag, startPoint x: 345, startPoint y: 219, endPoint x: 384, endPoint y: 278, distance: 70.7
drag, startPoint x: 367, startPoint y: 216, endPoint x: 377, endPoint y: 223, distance: 12.0
drag, startPoint x: 361, startPoint y: 350, endPoint x: 400, endPoint y: 346, distance: 40.0
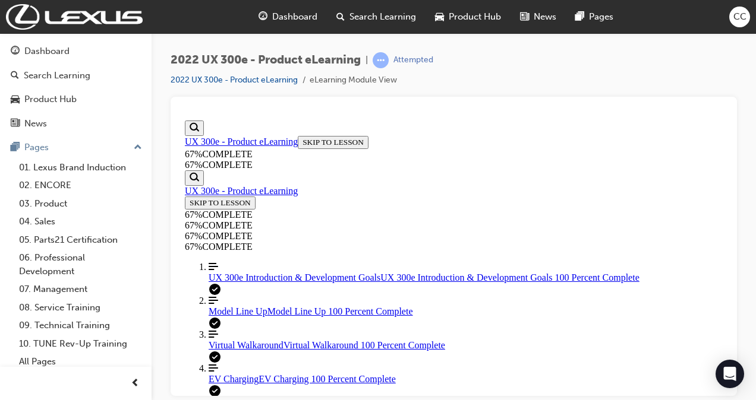
drag, startPoint x: 385, startPoint y: 217, endPoint x: 418, endPoint y: 212, distance: 33.6
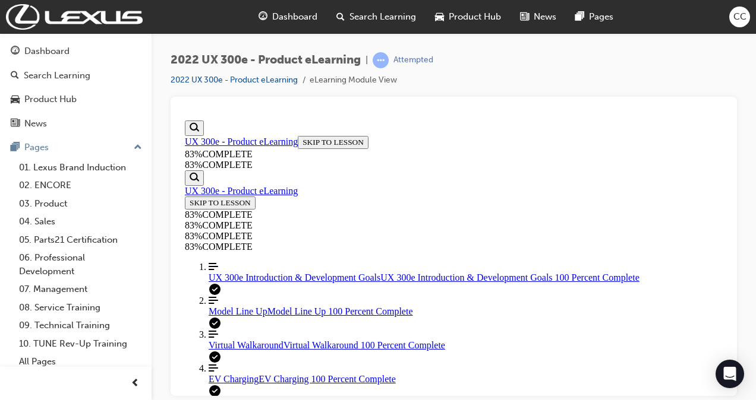
scroll to position [3225, 0]
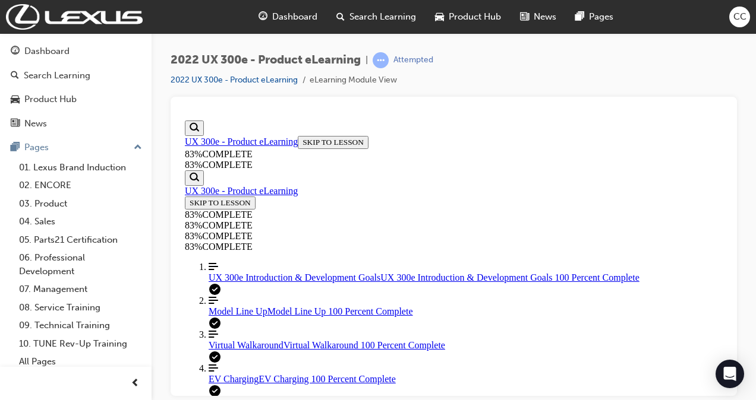
drag, startPoint x: 287, startPoint y: 196, endPoint x: 357, endPoint y: 227, distance: 76.6
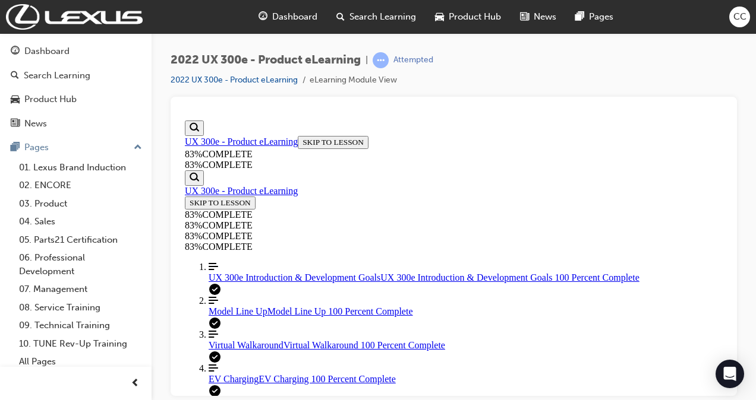
copy p "What type of DC fast charging cable is compatible with the UX300e, represented …"
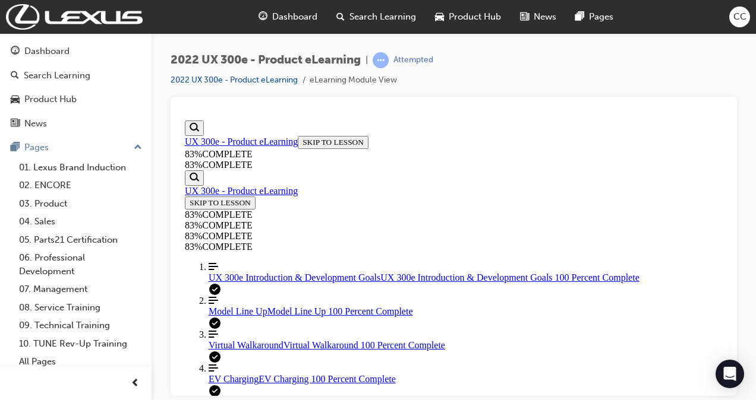
scroll to position [201, 0]
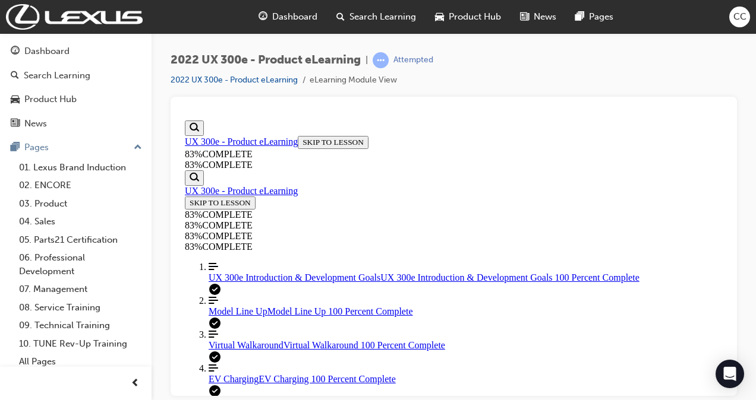
scroll to position [310, 0]
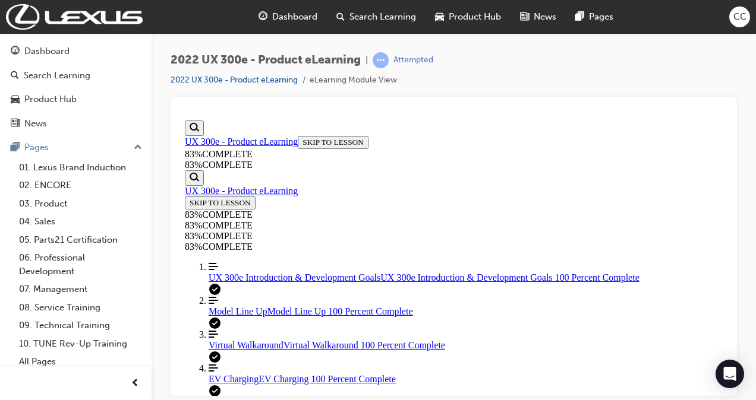
scroll to position [361, 0]
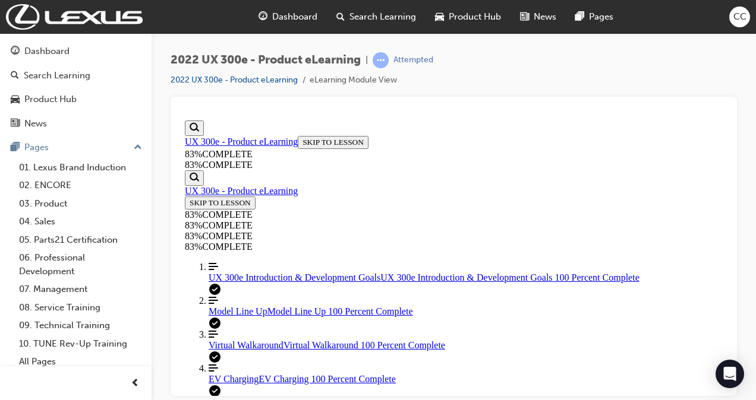
scroll to position [274, 0]
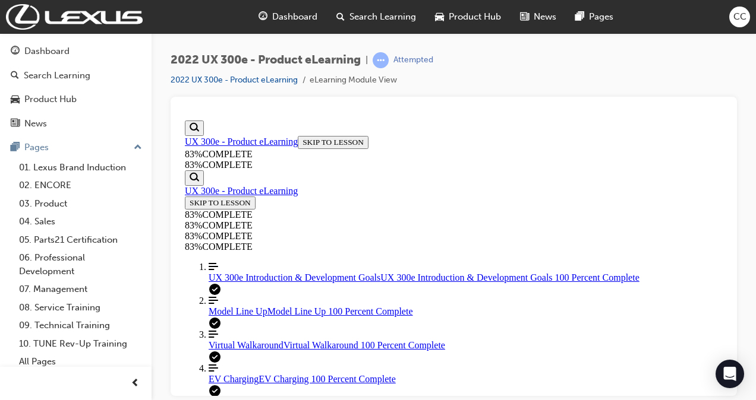
scroll to position [258, 0]
drag, startPoint x: 286, startPoint y: 209, endPoint x: 552, endPoint y: 233, distance: 267.3
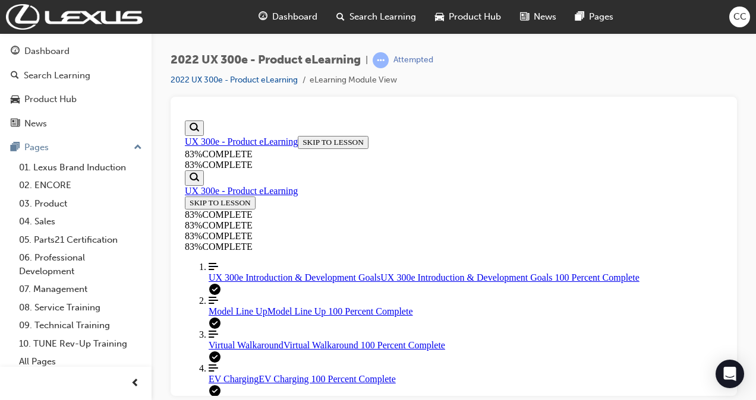
copy p "If a customer connects their UX300e to a public DC charger rated for 100 kW for…"
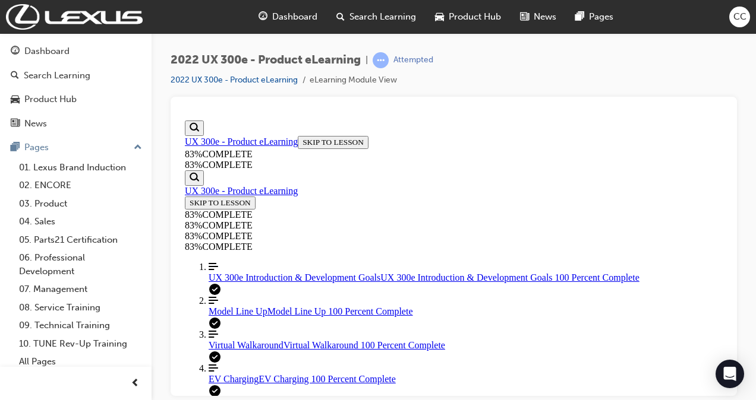
scroll to position [487, 0]
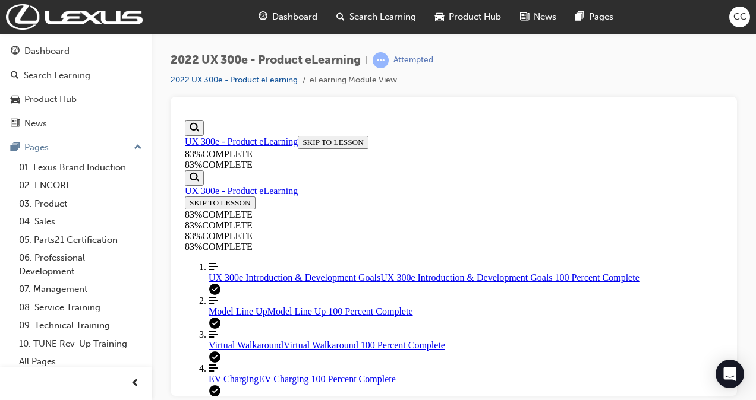
scroll to position [185, 0]
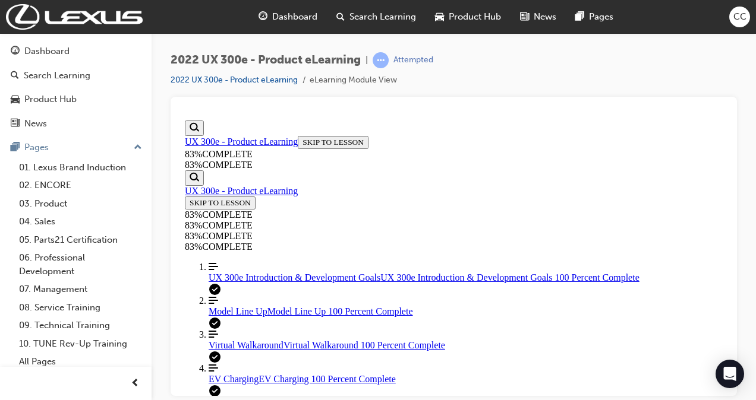
drag, startPoint x: 289, startPoint y: 143, endPoint x: 612, endPoint y: 339, distance: 378.2
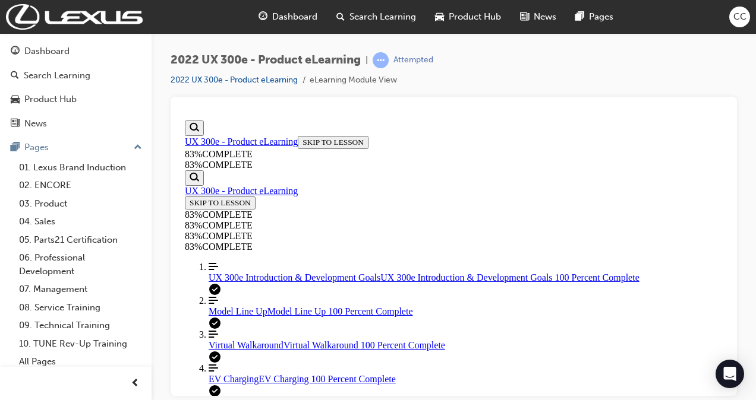
copy div "Compared to the UX petrol and hybrid variants, what performance related stateme…"
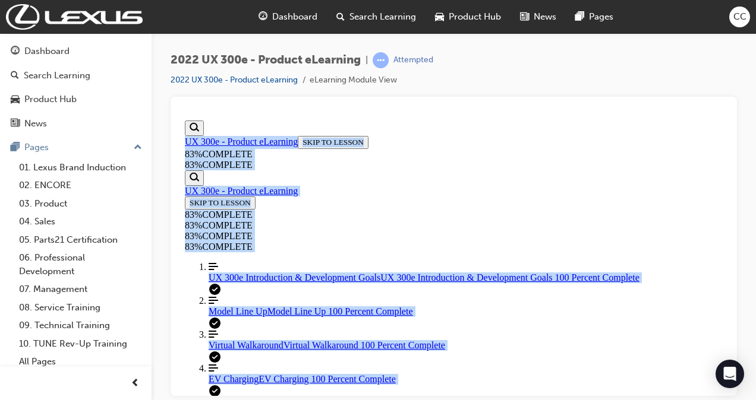
copy body "Search Magnifying glass UX 300e - Product eLearning SKIP TO LESSON 83 % COMPLET…"
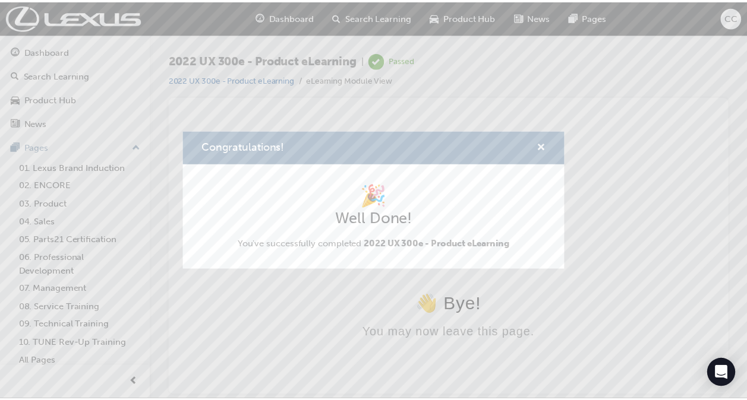
scroll to position [0, 0]
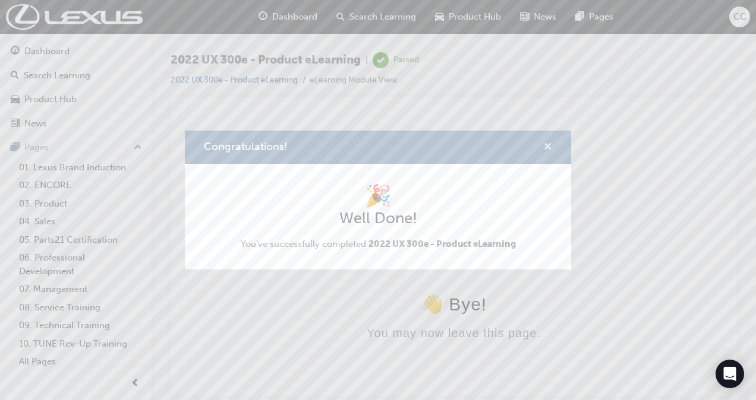
click at [544, 143] on span "cross-icon" at bounding box center [547, 148] width 9 height 11
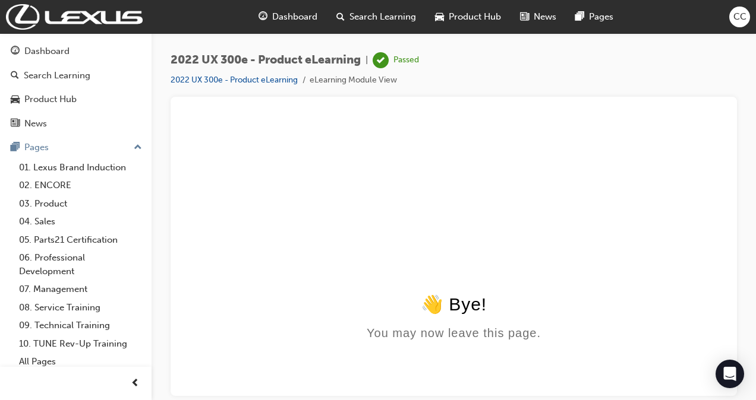
click at [455, 272] on html "👋 Bye! You may now leave this page." at bounding box center [453, 255] width 547 height 280
click at [59, 100] on div "Product Hub" at bounding box center [50, 100] width 52 height 14
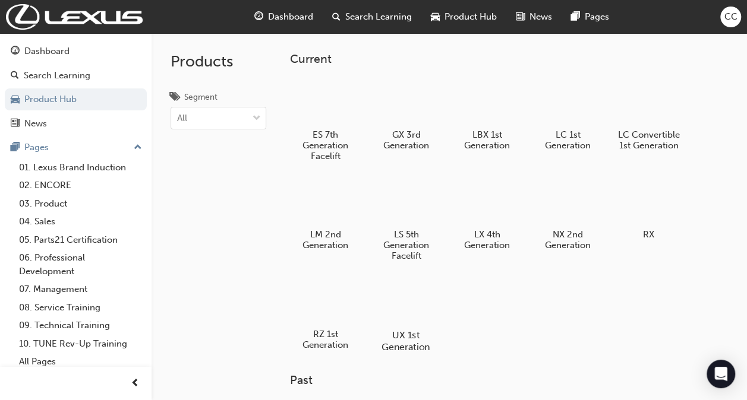
click at [408, 311] on div at bounding box center [406, 301] width 66 height 48
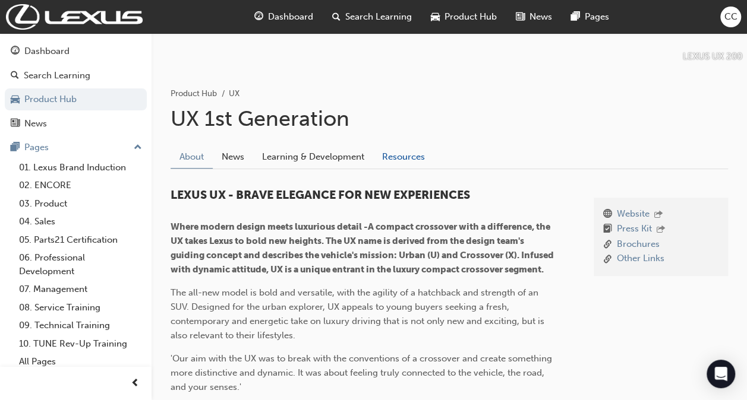
scroll to position [166, 0]
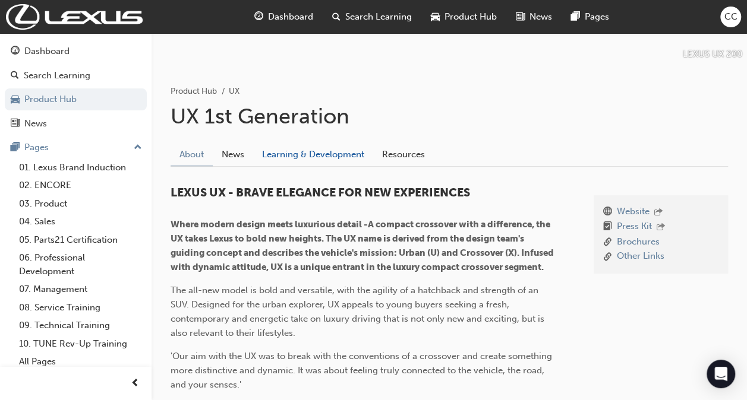
click at [278, 145] on link "Learning & Development" at bounding box center [313, 154] width 120 height 23
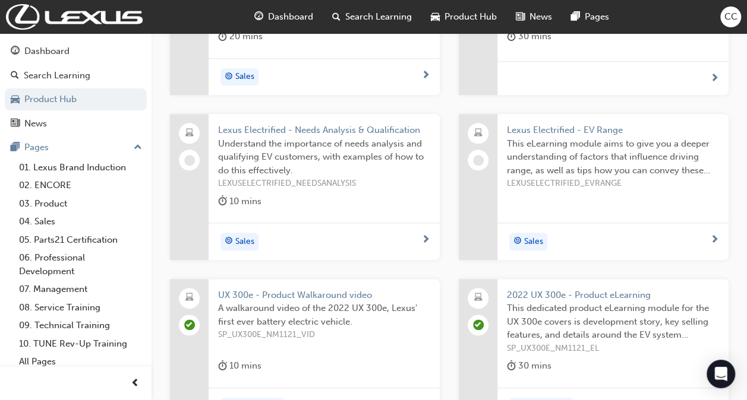
scroll to position [572, 0]
click at [572, 126] on span "Lexus Electrified - EV Range" at bounding box center [613, 130] width 212 height 14
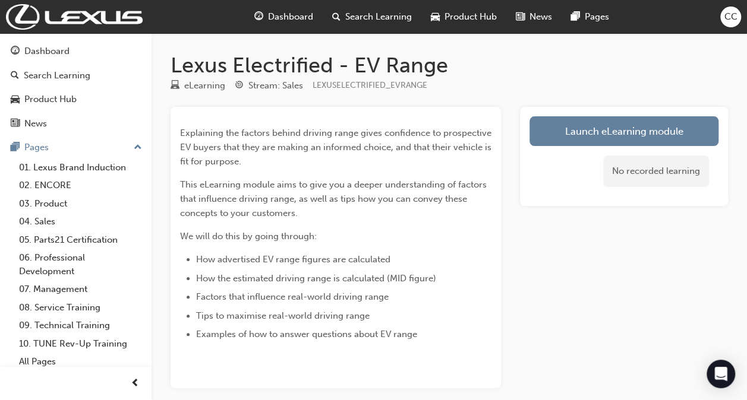
scroll to position [9, 0]
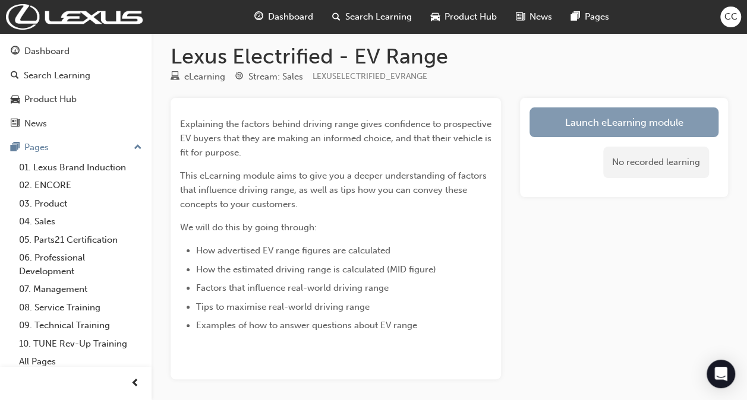
click at [552, 125] on link "Launch eLearning module" at bounding box center [623, 123] width 189 height 30
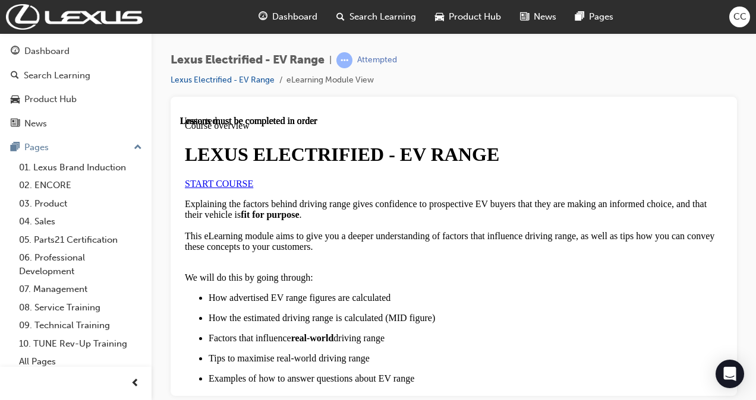
click at [253, 188] on link "START COURSE" at bounding box center [219, 183] width 68 height 10
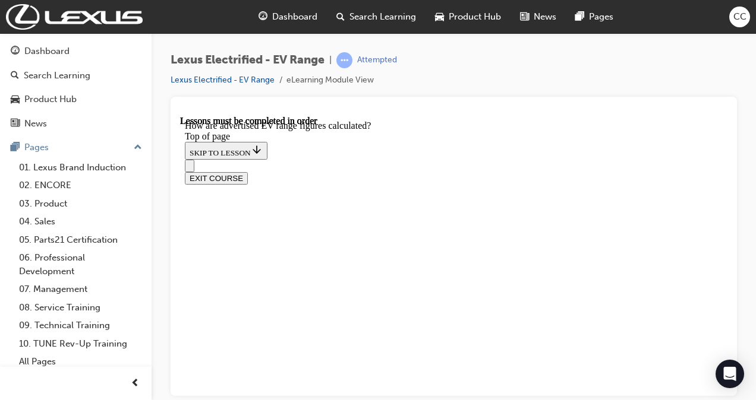
scroll to position [716, 0]
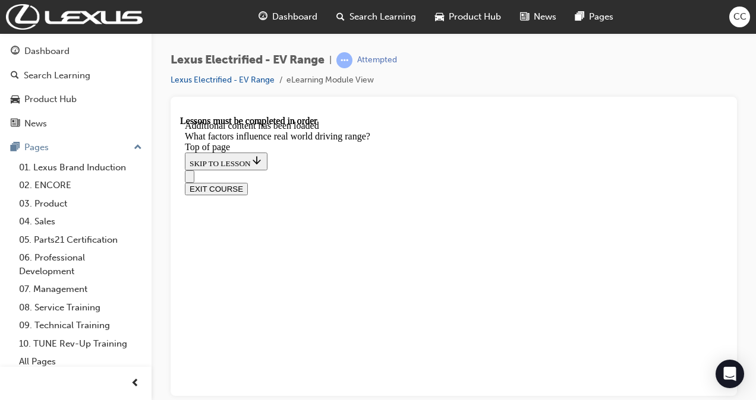
scroll to position [1431, 0]
drag, startPoint x: 371, startPoint y: 348, endPoint x: 377, endPoint y: 323, distance: 25.1
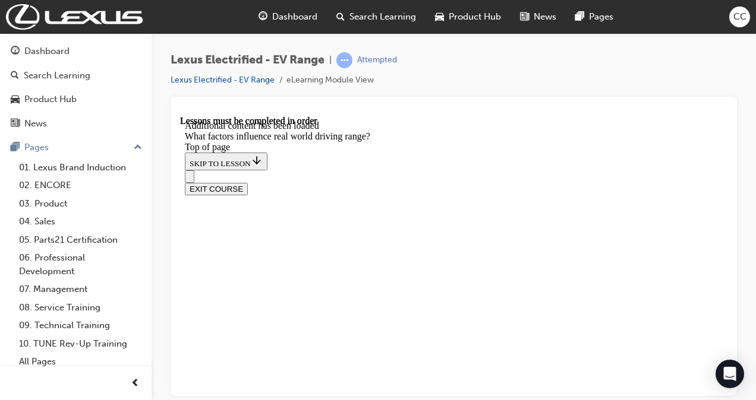
drag, startPoint x: 478, startPoint y: 200, endPoint x: 337, endPoint y: 333, distance: 193.3
drag, startPoint x: 436, startPoint y: 178, endPoint x: 563, endPoint y: 313, distance: 185.4
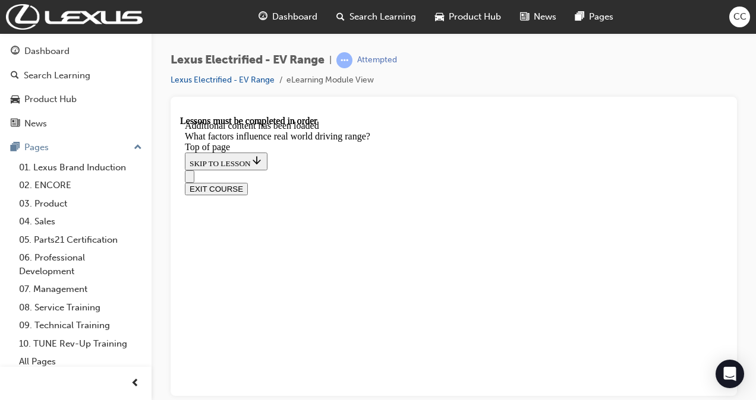
scroll to position [1542, 0]
drag, startPoint x: 476, startPoint y: 197, endPoint x: 370, endPoint y: 345, distance: 182.7
drag, startPoint x: 458, startPoint y: 194, endPoint x: 308, endPoint y: 321, distance: 196.9
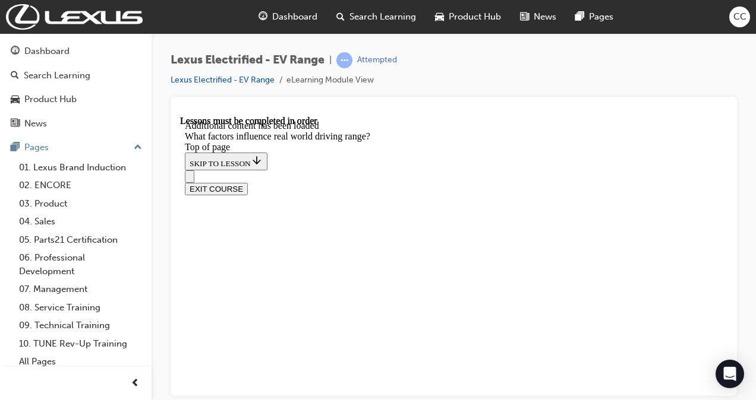
drag, startPoint x: 448, startPoint y: 188, endPoint x: 593, endPoint y: 363, distance: 227.8
drag, startPoint x: 421, startPoint y: 209, endPoint x: 563, endPoint y: 336, distance: 191.0
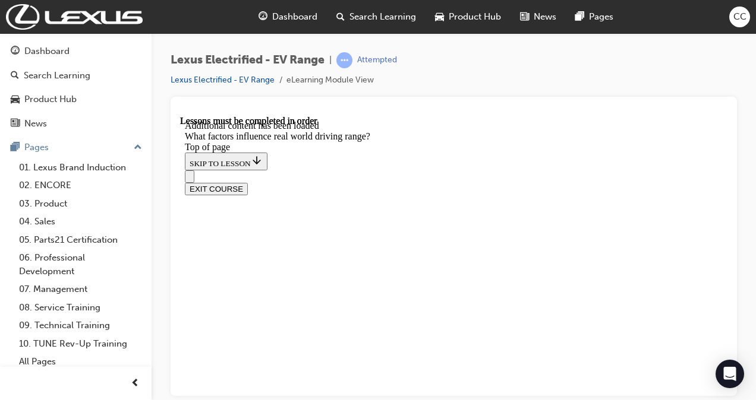
scroll to position [1525, 0]
drag, startPoint x: 448, startPoint y: 201, endPoint x: 326, endPoint y: 361, distance: 200.9
drag, startPoint x: 431, startPoint y: 216, endPoint x: 326, endPoint y: 358, distance: 177.0
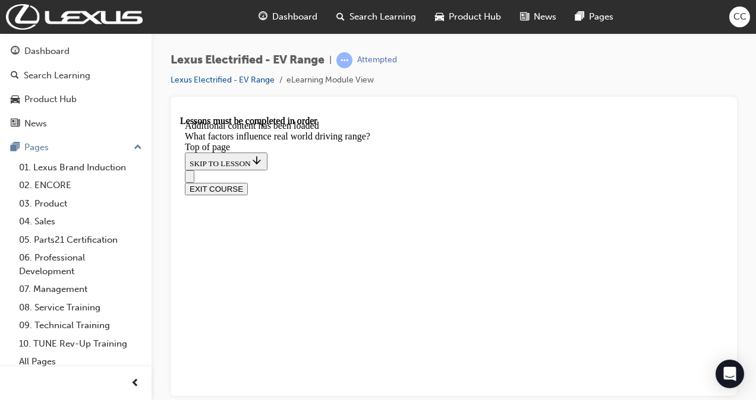
drag, startPoint x: 326, startPoint y: 358, endPoint x: 348, endPoint y: 346, distance: 25.5
drag, startPoint x: 438, startPoint y: 182, endPoint x: 576, endPoint y: 335, distance: 206.1
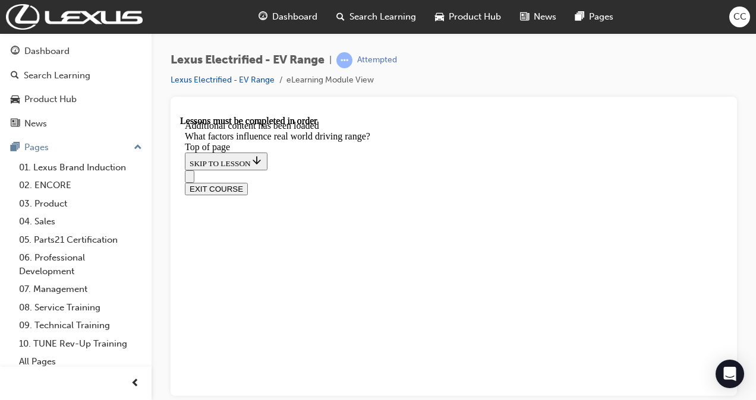
scroll to position [1531, 0]
drag, startPoint x: 459, startPoint y: 195, endPoint x: 341, endPoint y: 353, distance: 196.5
drag, startPoint x: 440, startPoint y: 211, endPoint x: 320, endPoint y: 377, distance: 204.8
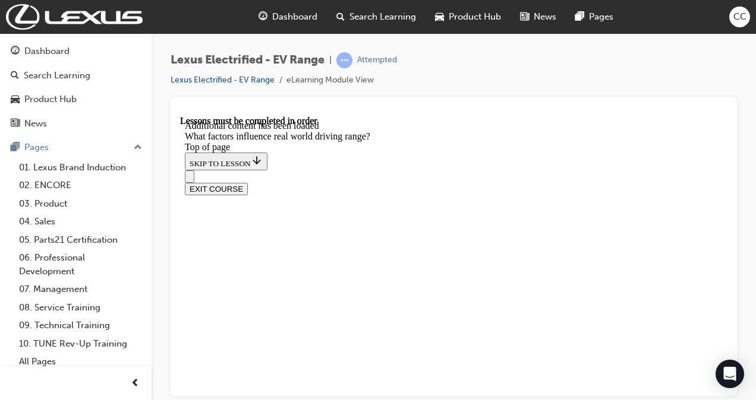
drag, startPoint x: 438, startPoint y: 195, endPoint x: 585, endPoint y: 342, distance: 207.5
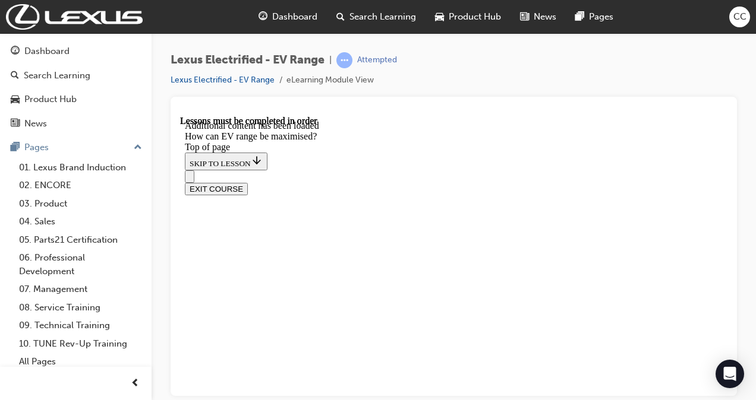
scroll to position [68, 0]
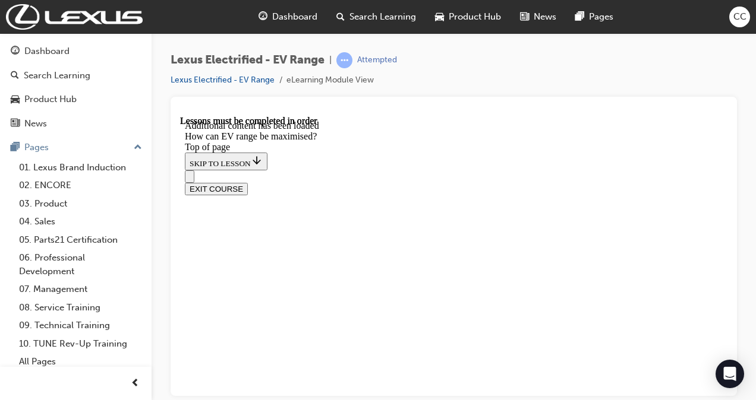
scroll to position [567, 0]
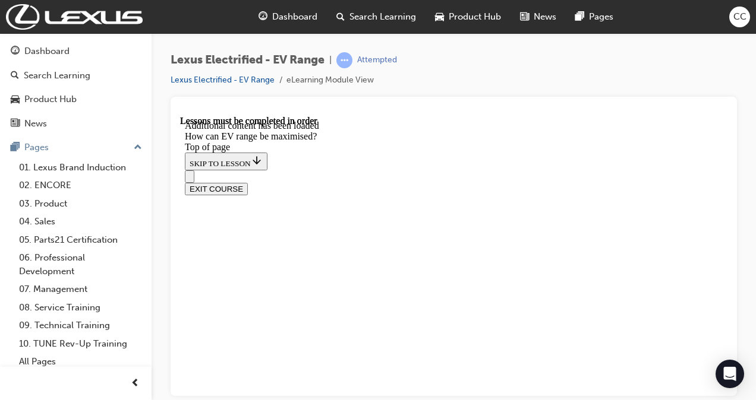
scroll to position [850, 0]
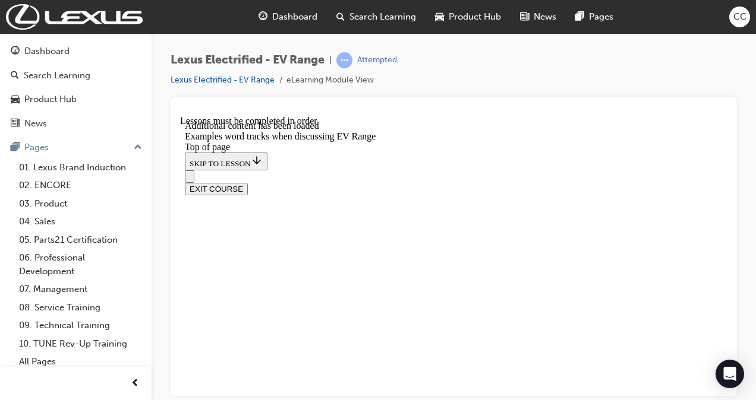
scroll to position [1646, 0]
drag, startPoint x: 443, startPoint y: 316, endPoint x: 483, endPoint y: 361, distance: 60.2
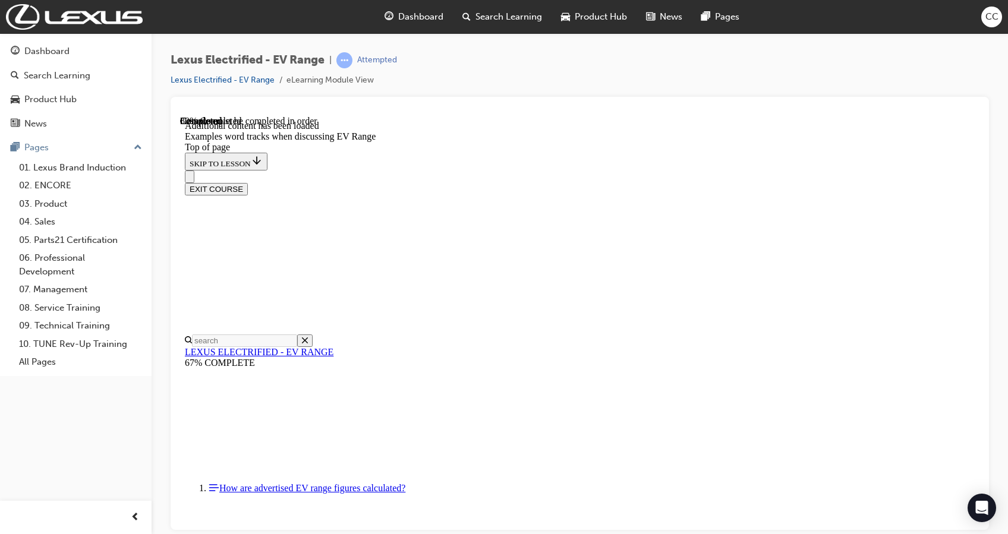
scroll to position [1769, 0]
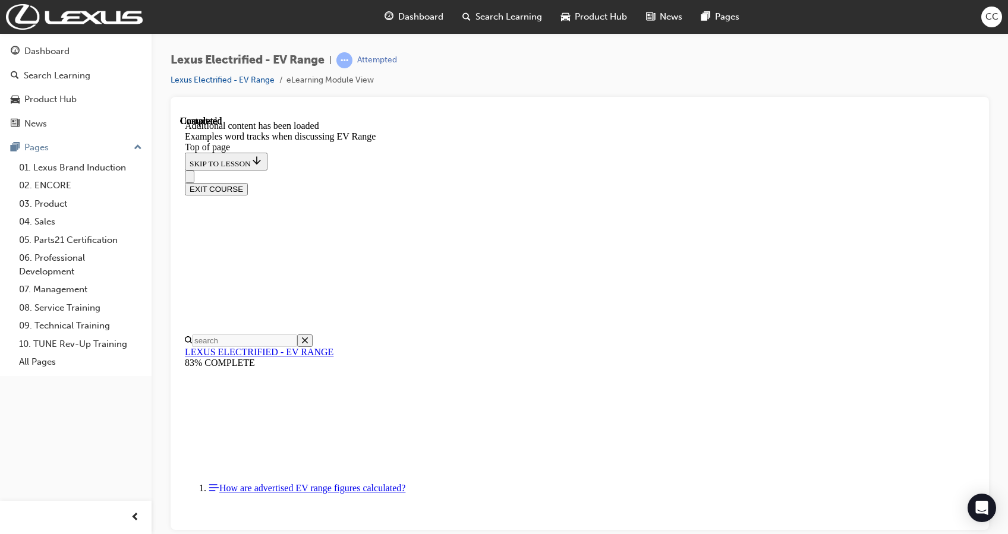
scroll to position [2343, 0]
drag, startPoint x: 656, startPoint y: 516, endPoint x: 539, endPoint y: 343, distance: 207.9
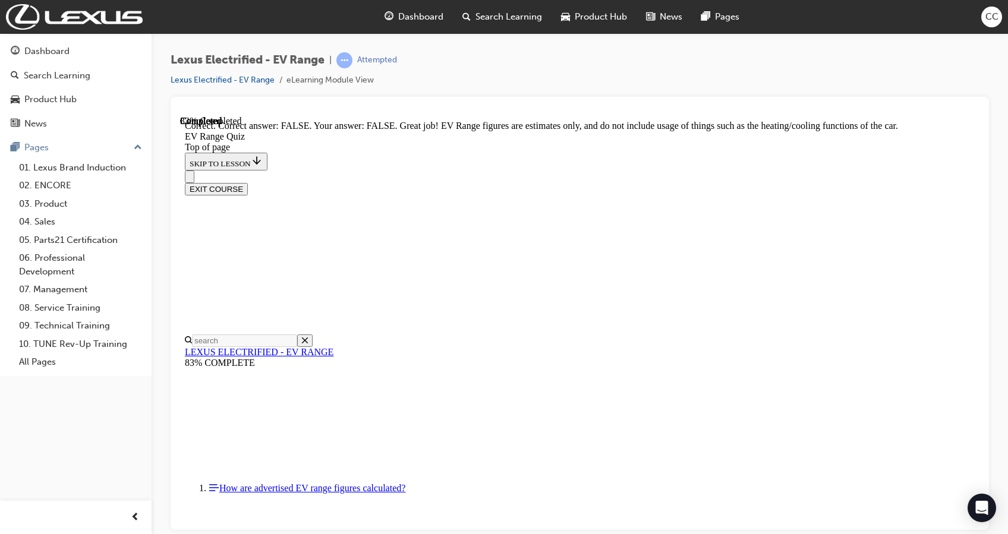
scroll to position [224, 0]
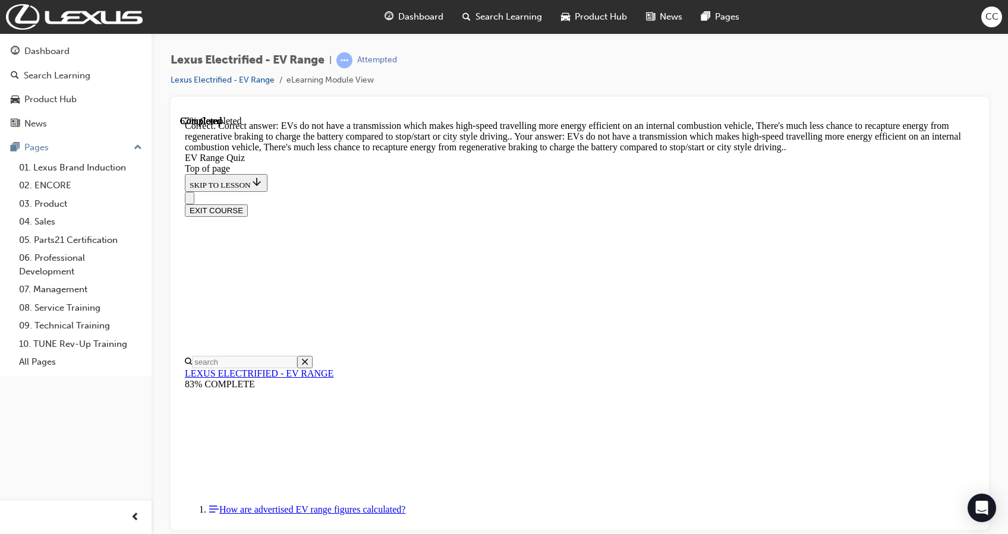
scroll to position [290, 0]
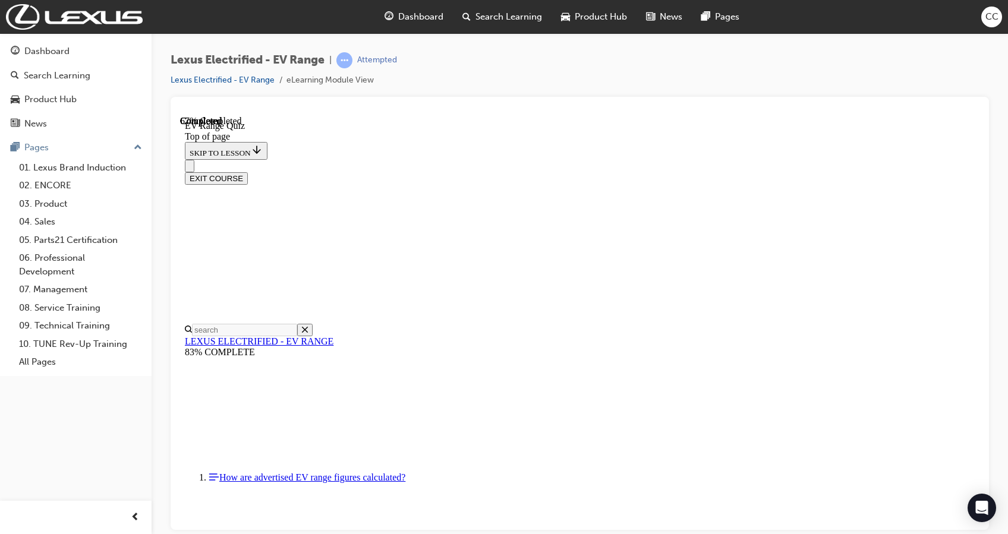
scroll to position [156, 0]
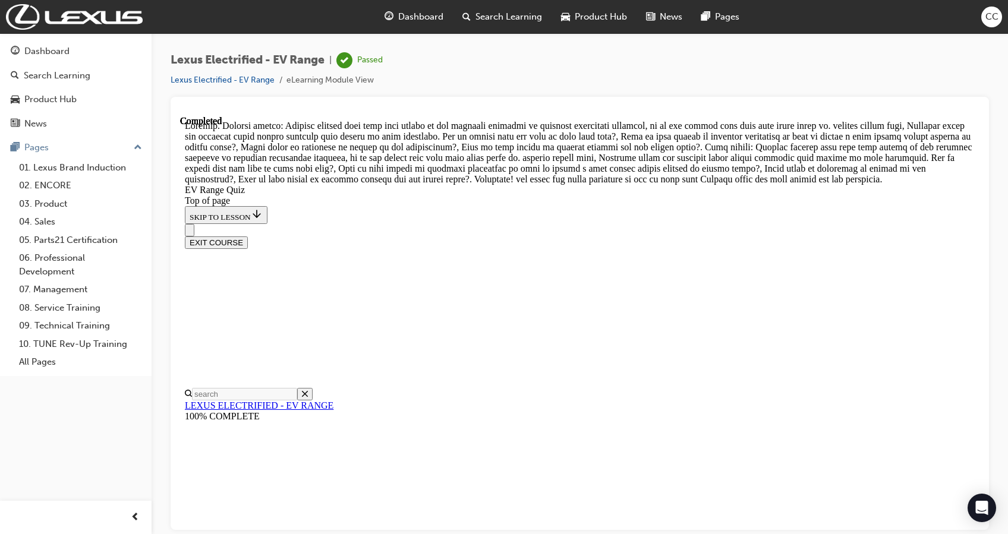
scroll to position [475, 0]
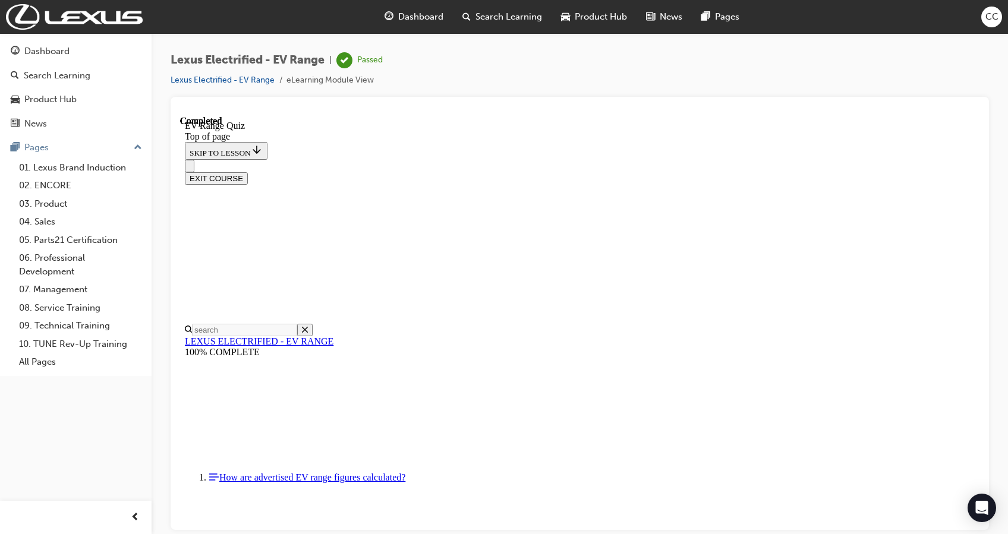
scroll to position [195, 0]
click at [248, 172] on button "EXIT COURSE" at bounding box center [216, 178] width 63 height 12
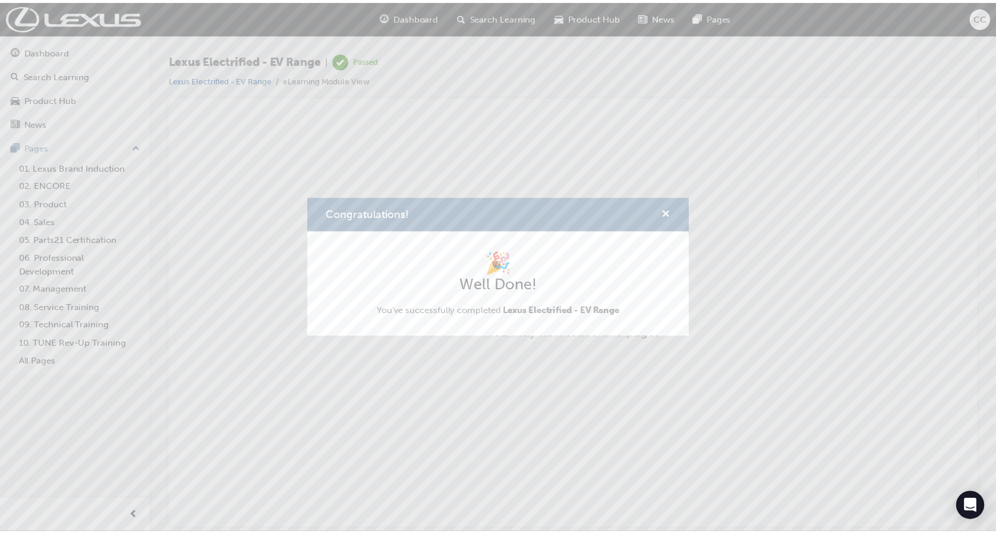
scroll to position [0, 0]
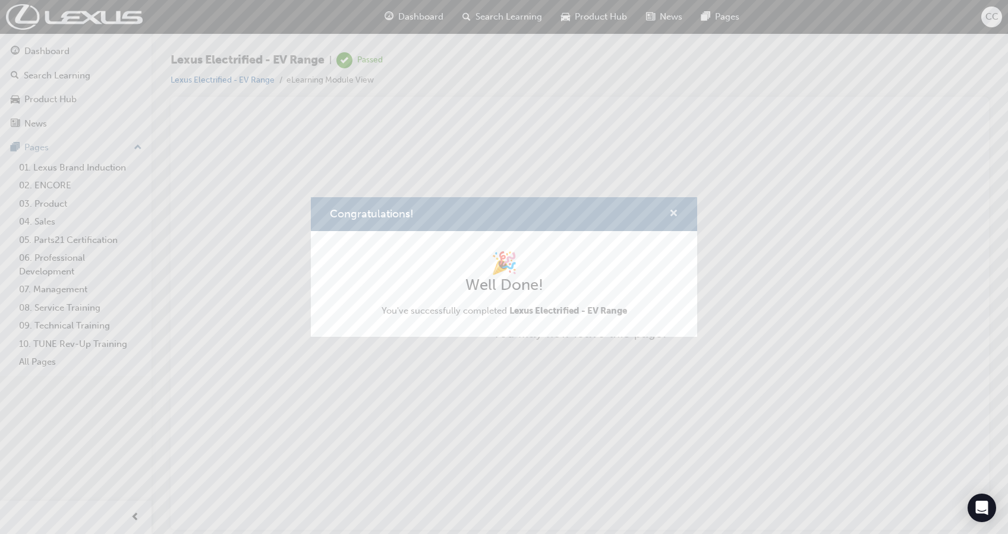
click at [674, 211] on span "cross-icon" at bounding box center [673, 214] width 9 height 11
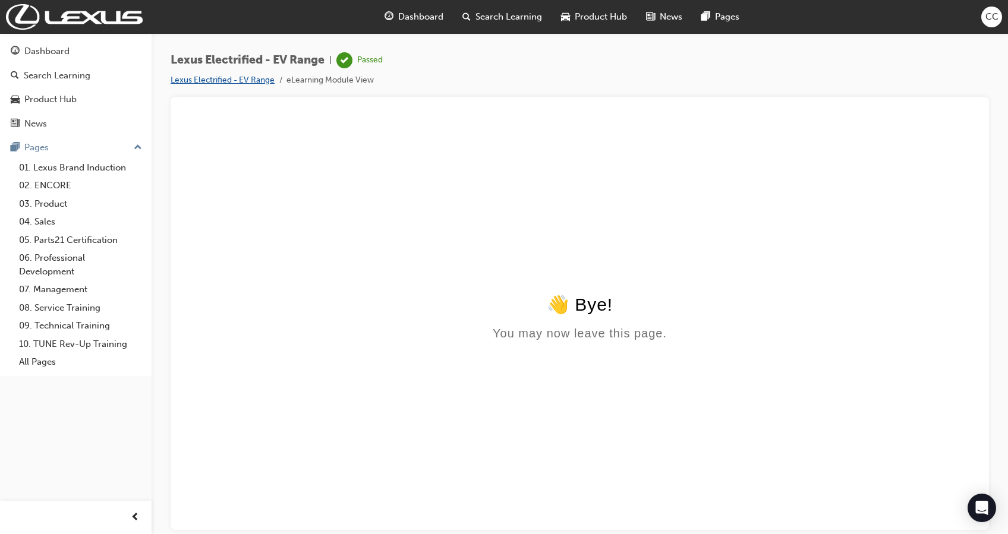
click at [219, 81] on link "Lexus Electrified - EV Range" at bounding box center [223, 80] width 104 height 10
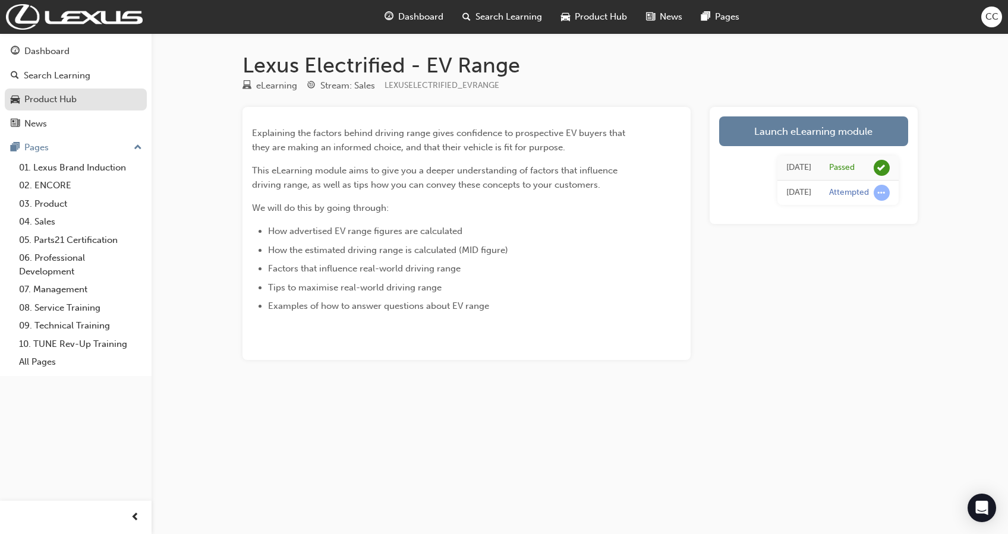
click at [64, 90] on link "Product Hub" at bounding box center [76, 100] width 142 height 22
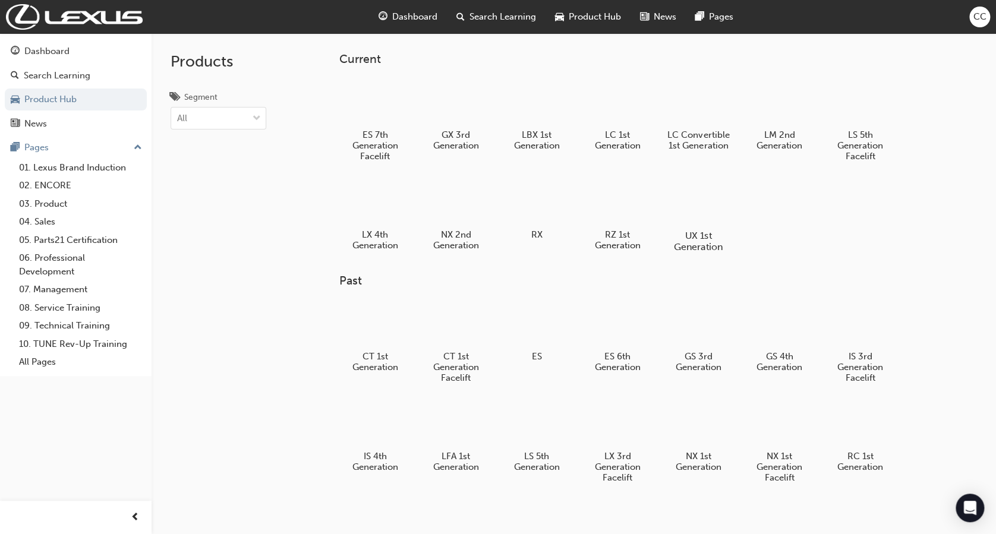
click at [705, 201] on div at bounding box center [698, 202] width 66 height 48
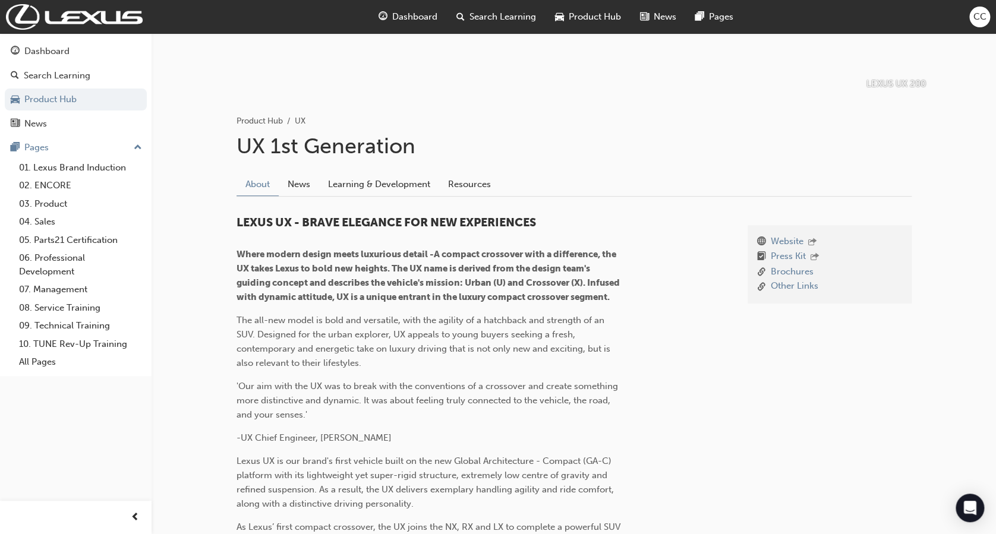
scroll to position [177, 0]
click at [355, 178] on link "Learning & Development" at bounding box center [379, 183] width 120 height 23
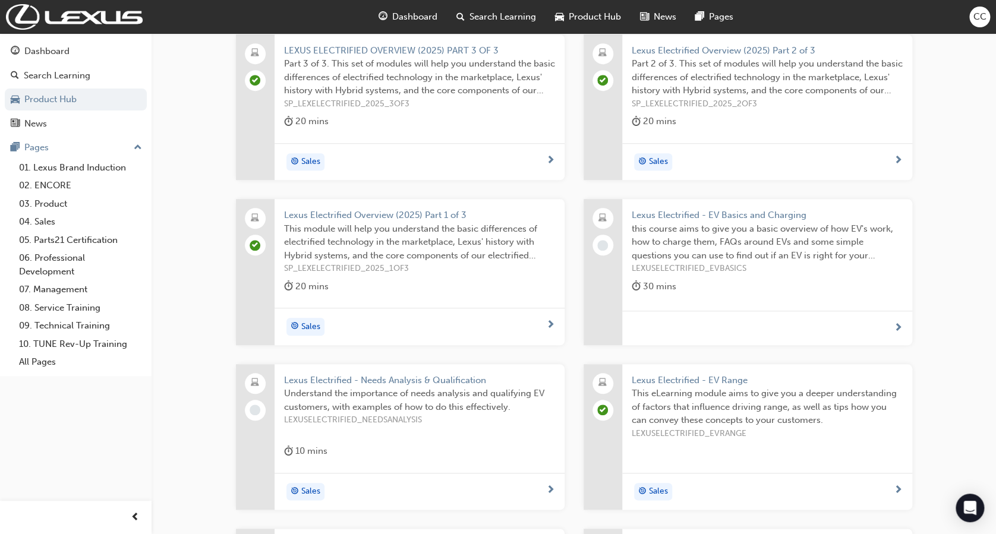
scroll to position [346, 0]
click at [674, 211] on span "Lexus Electrified - EV Basics and Charging" at bounding box center [767, 217] width 271 height 14
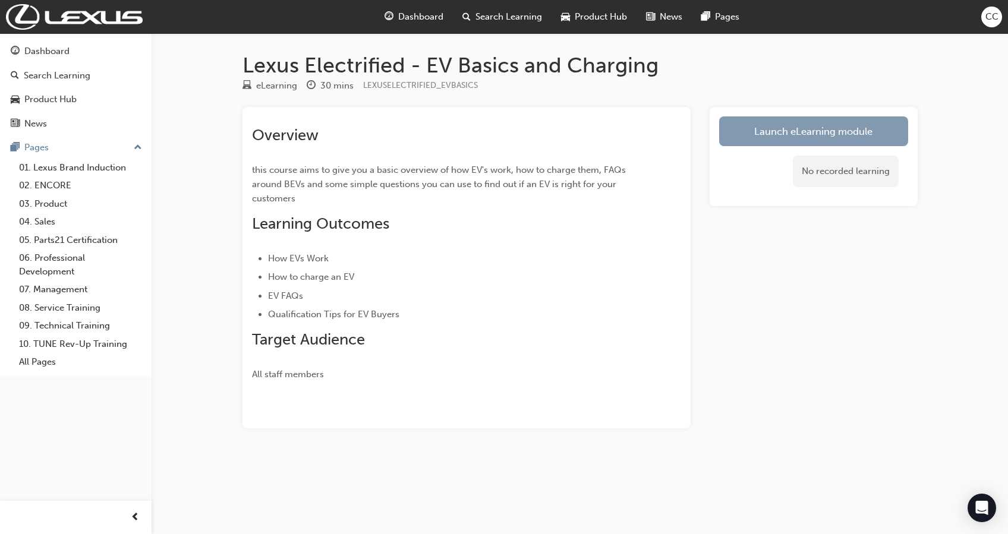
click at [755, 125] on link "Launch eLearning module" at bounding box center [813, 131] width 189 height 30
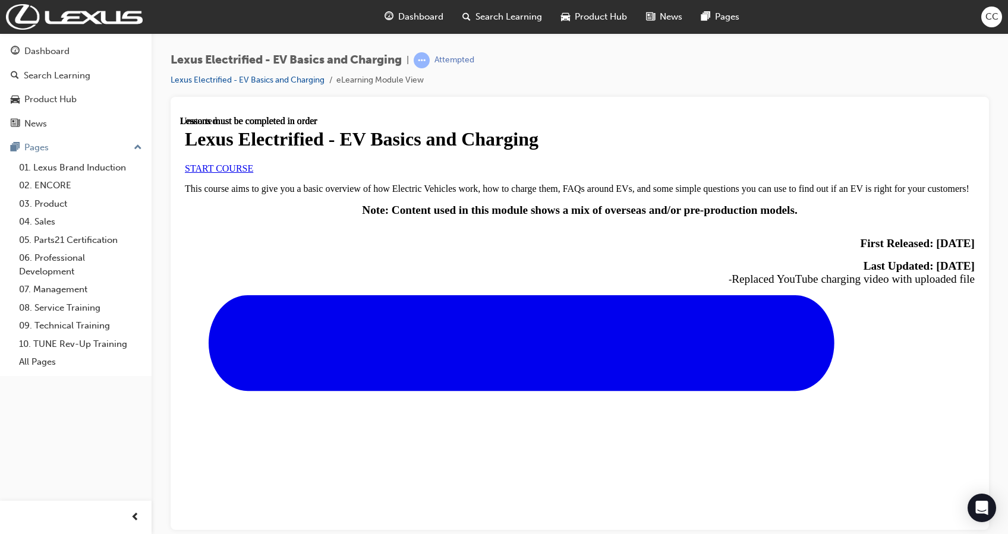
click at [253, 173] on span "START COURSE" at bounding box center [219, 168] width 68 height 10
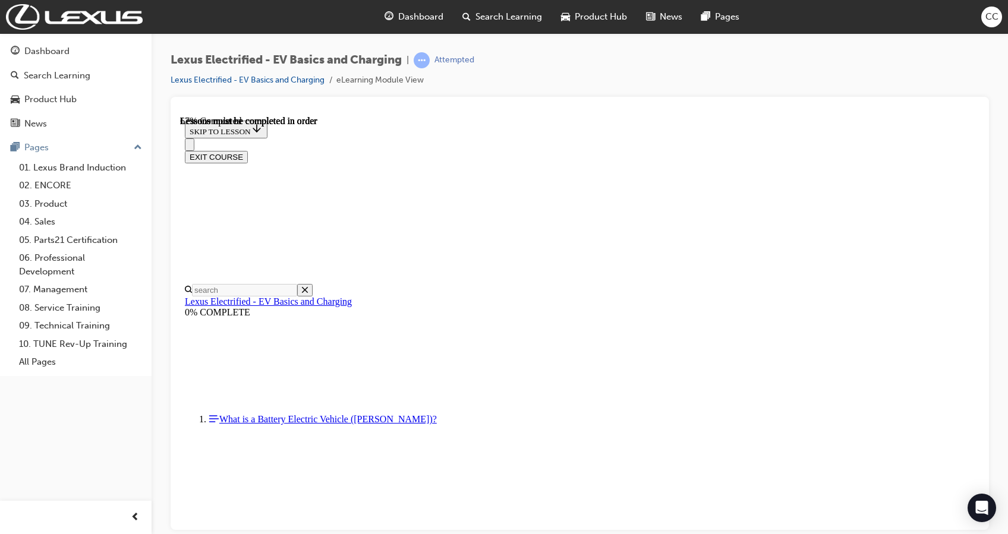
scroll to position [675, 0]
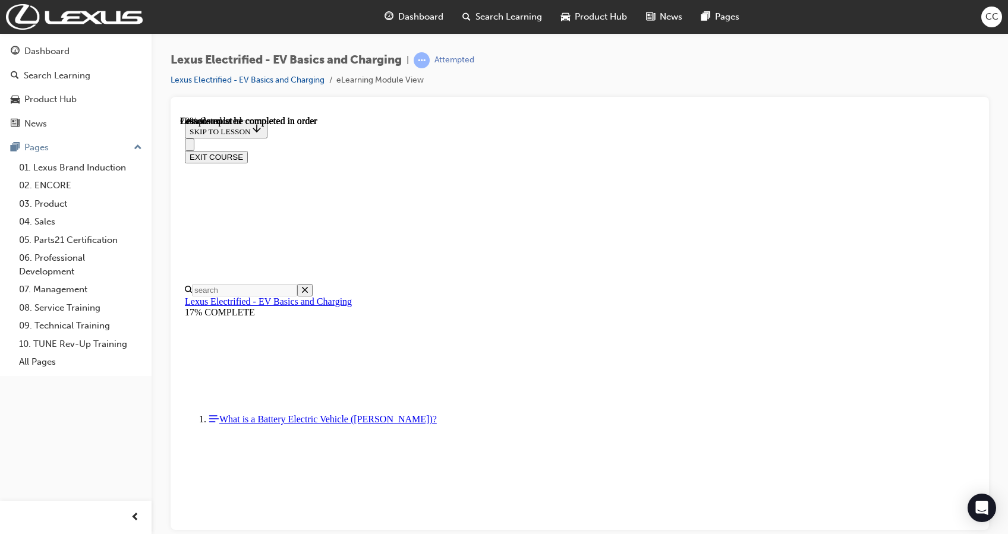
scroll to position [3528, 0]
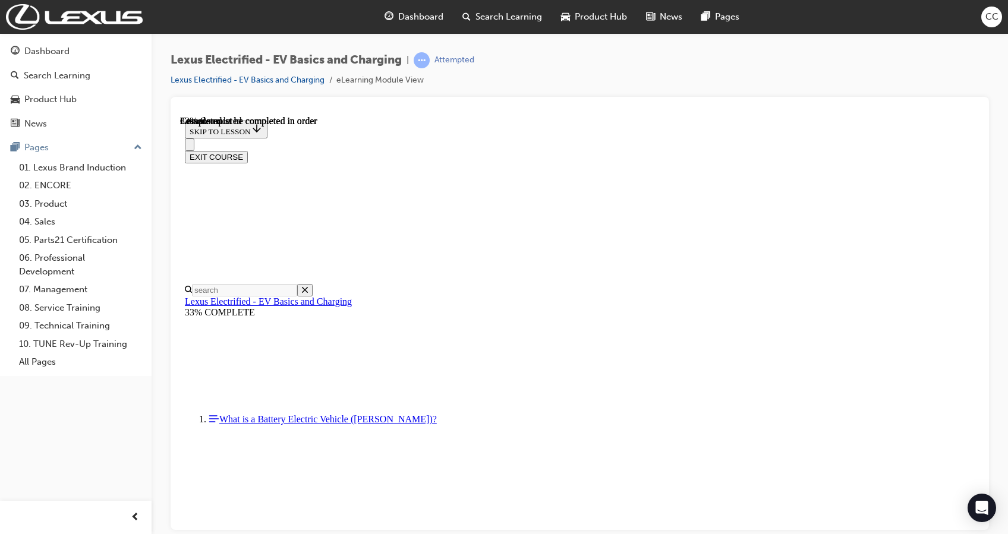
scroll to position [675, 0]
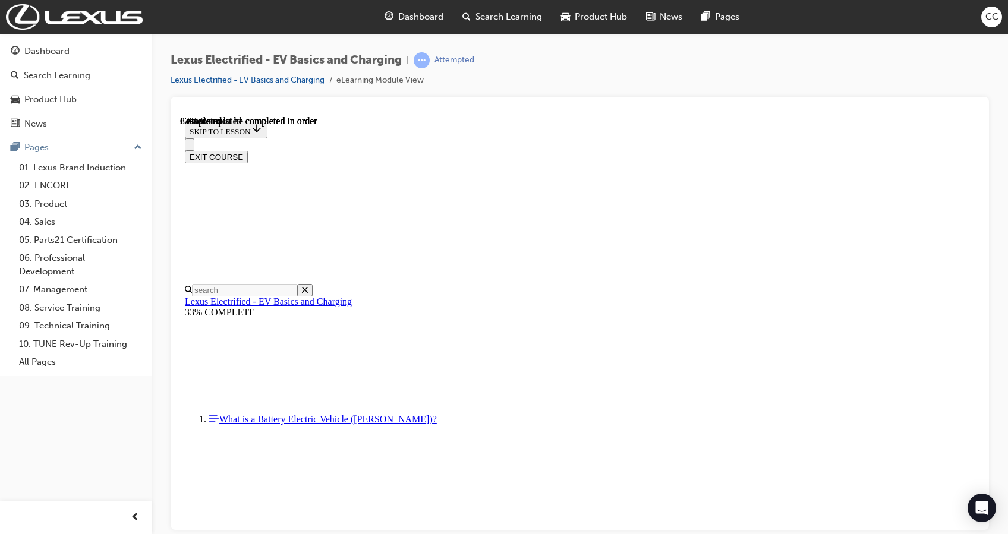
scroll to position [1593, 0]
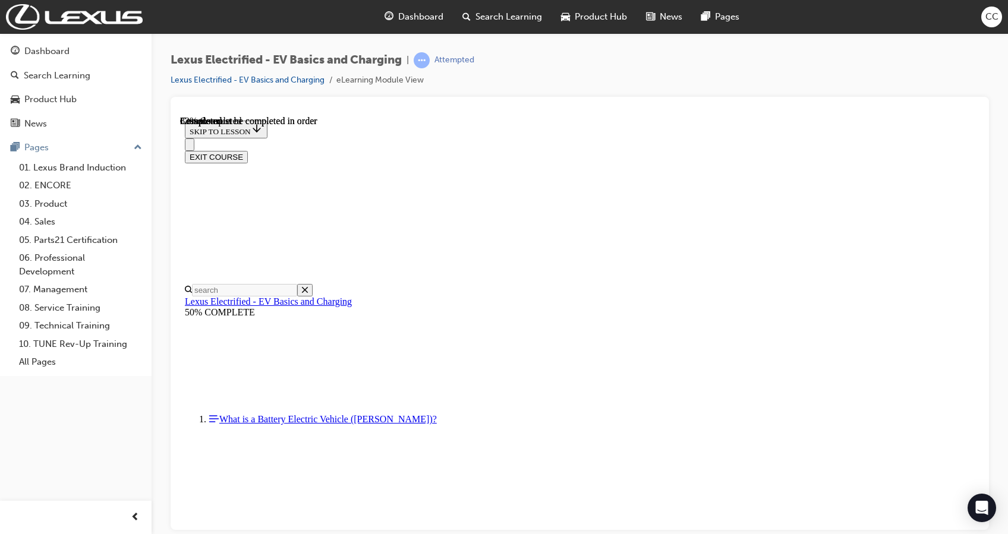
drag, startPoint x: 736, startPoint y: 415, endPoint x: 708, endPoint y: 411, distance: 28.1
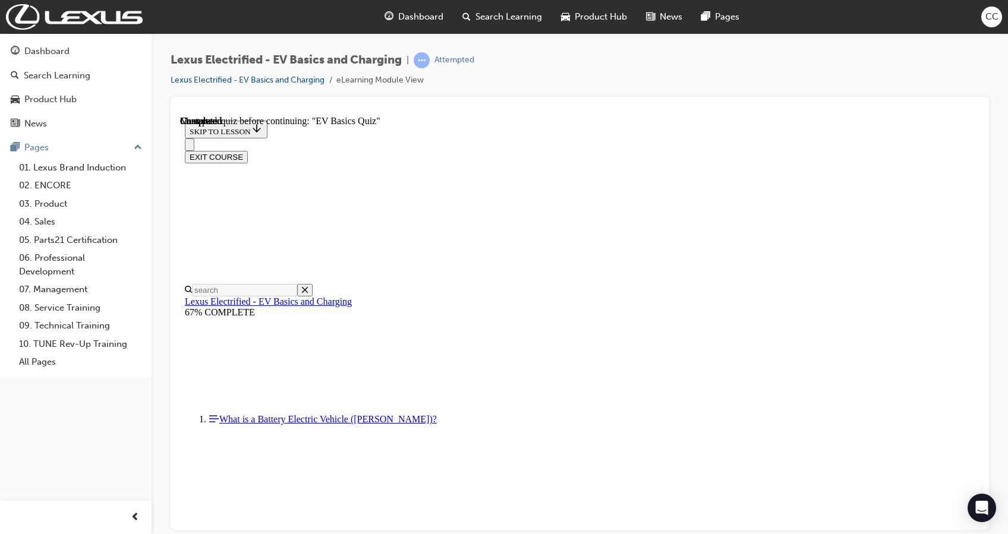
radio input "true"
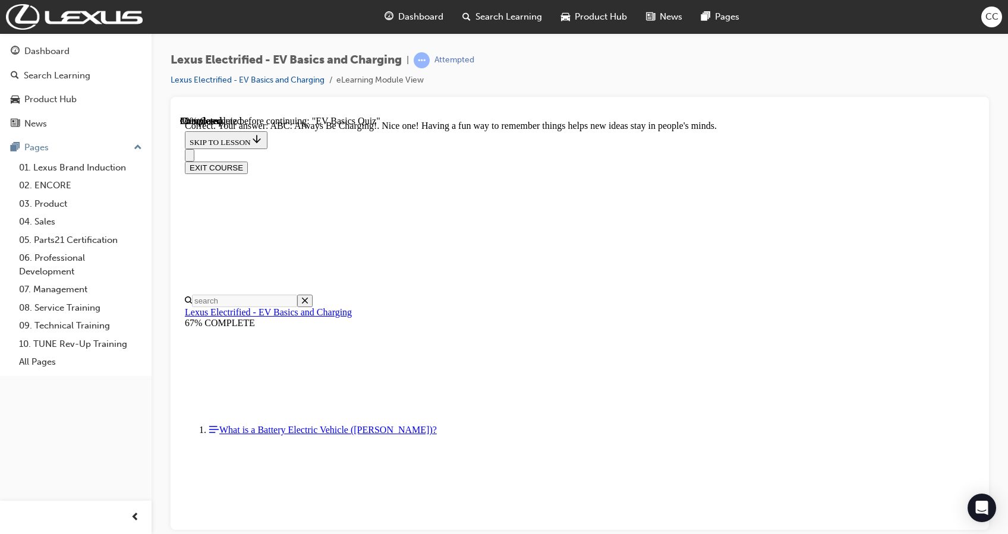
scroll to position [233, 0]
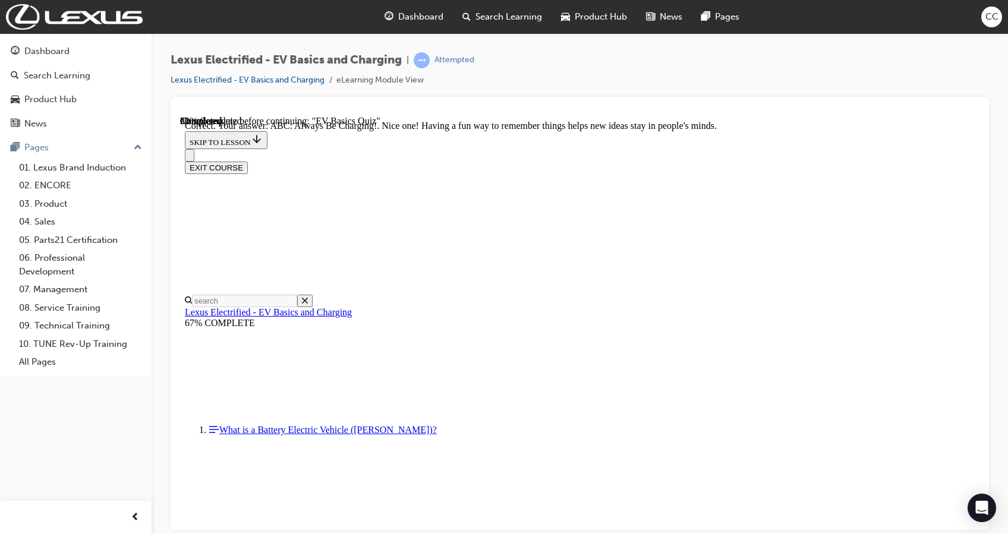
radio input "true"
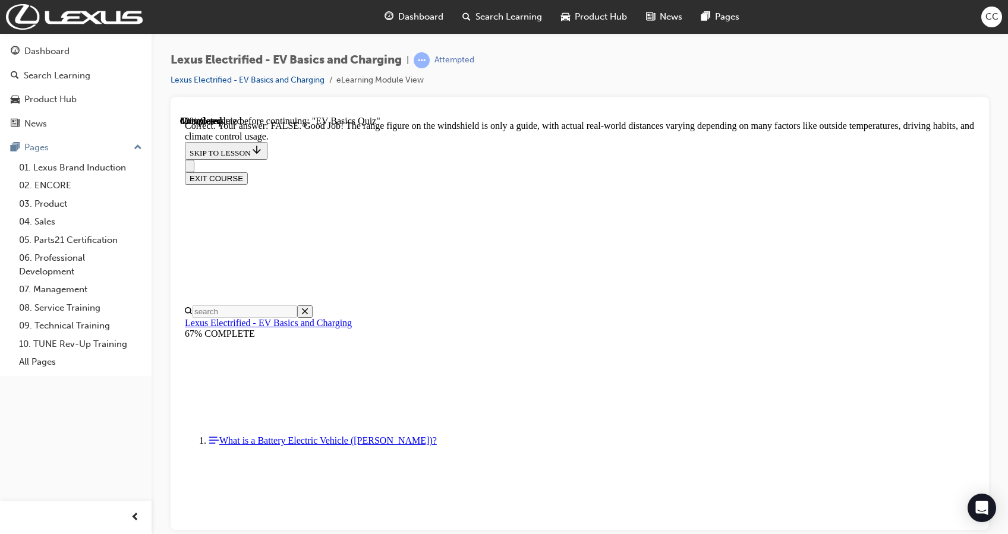
scroll to position [235, 0]
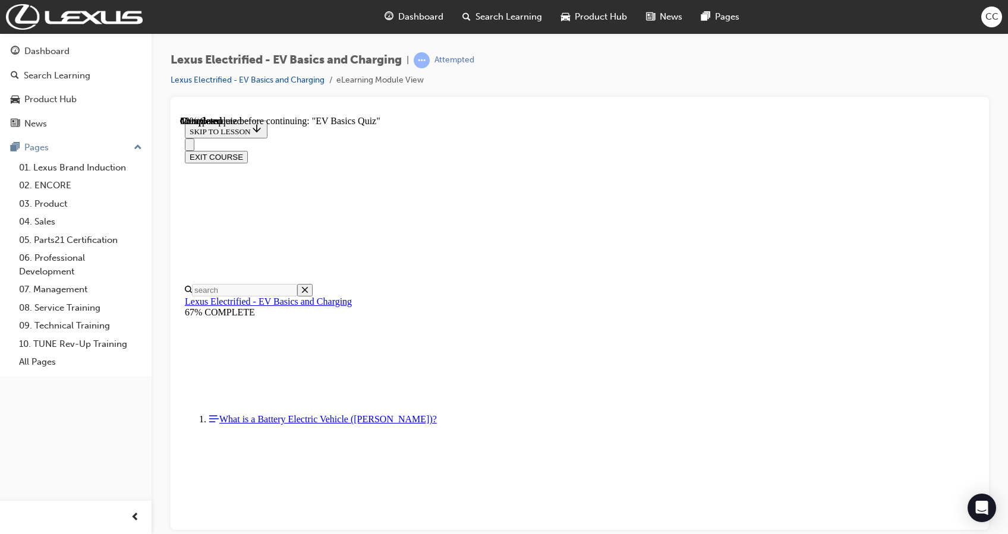
radio input "true"
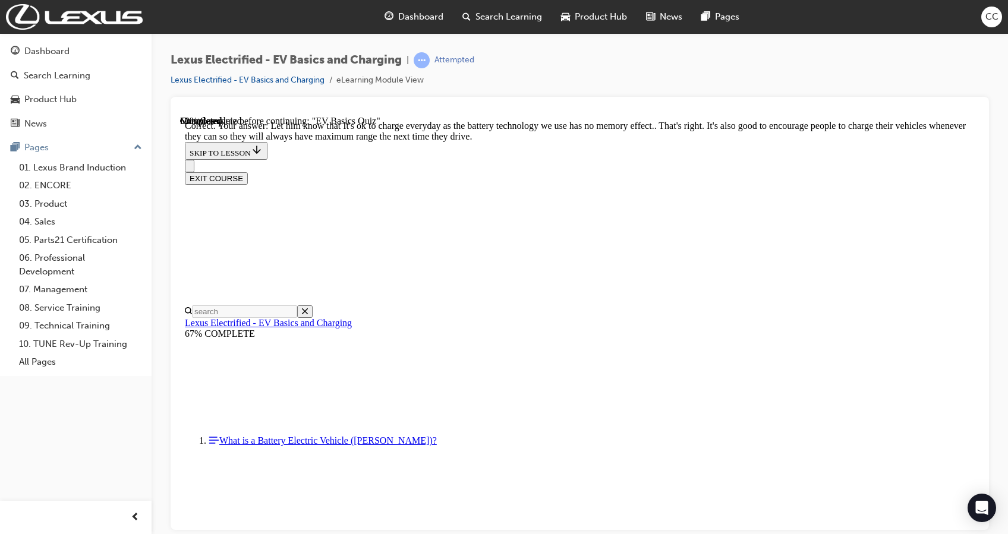
scroll to position [233, 0]
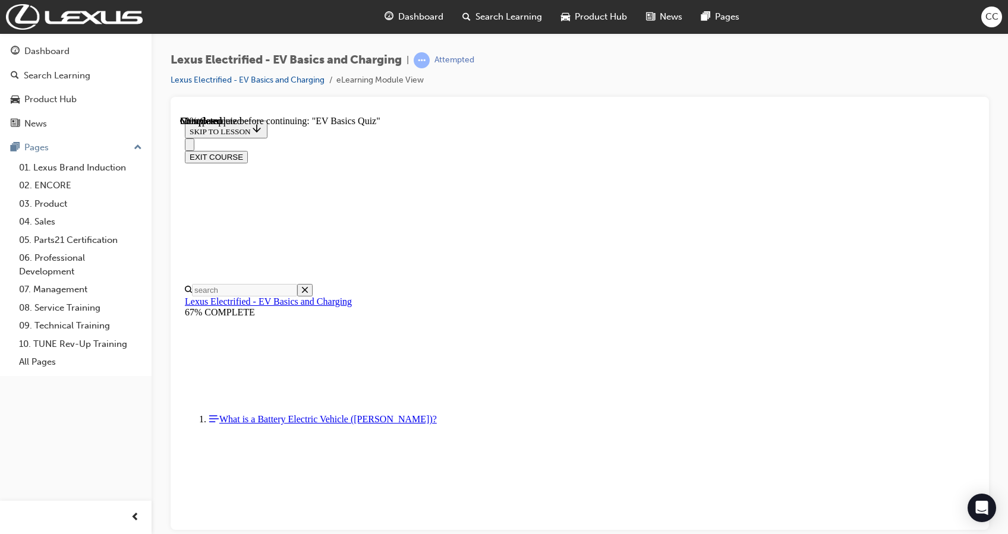
scroll to position [255, 0]
radio input "true"
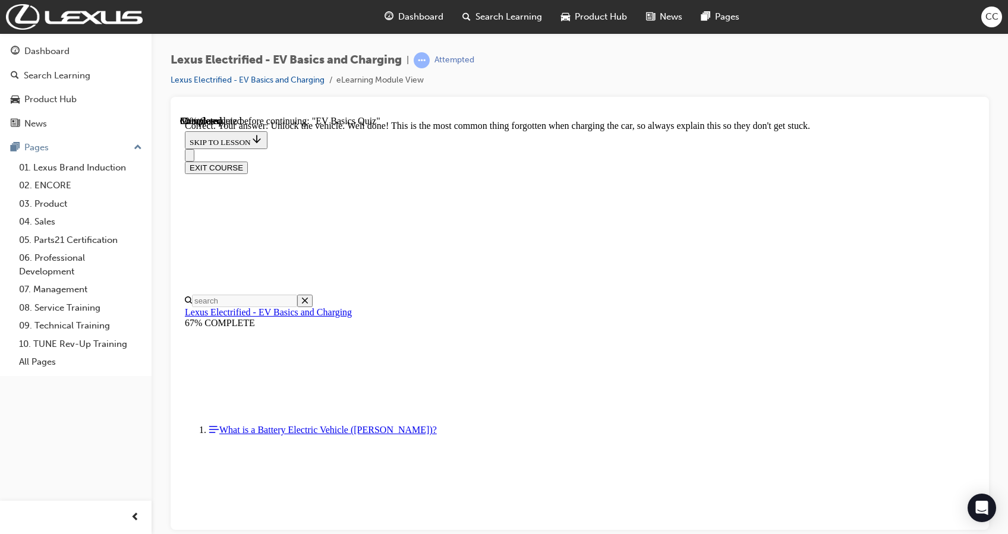
scroll to position [482, 0]
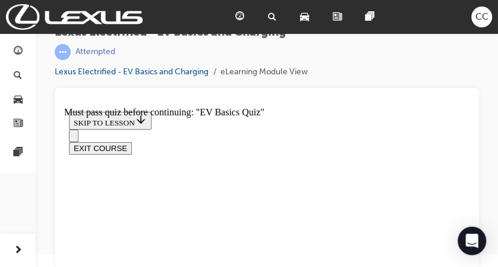
scroll to position [138, 0]
checkbox input "true"
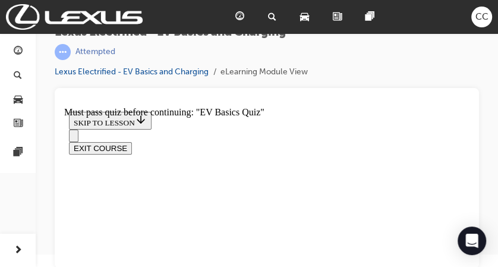
checkbox input "true"
drag, startPoint x: 285, startPoint y: 233, endPoint x: 223, endPoint y: 183, distance: 79.9
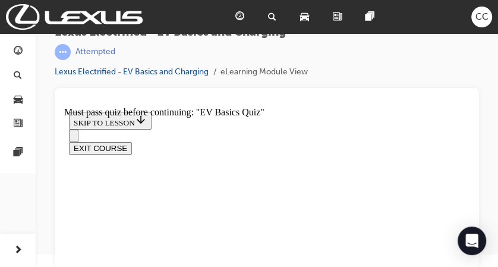
checkbox input "true"
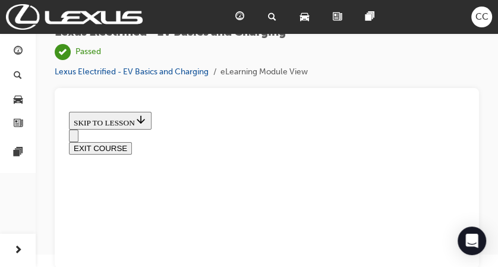
scroll to position [437, 0]
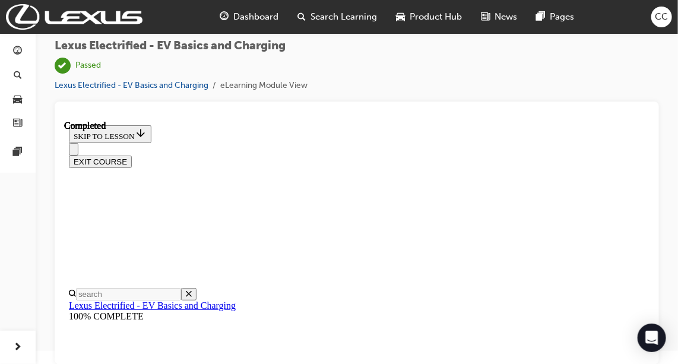
scroll to position [516, 0]
click at [27, 99] on link "button" at bounding box center [18, 100] width 26 height 22
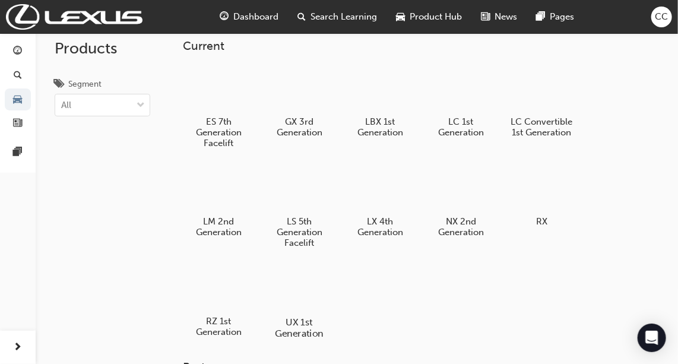
click at [302, 296] on div at bounding box center [300, 288] width 66 height 48
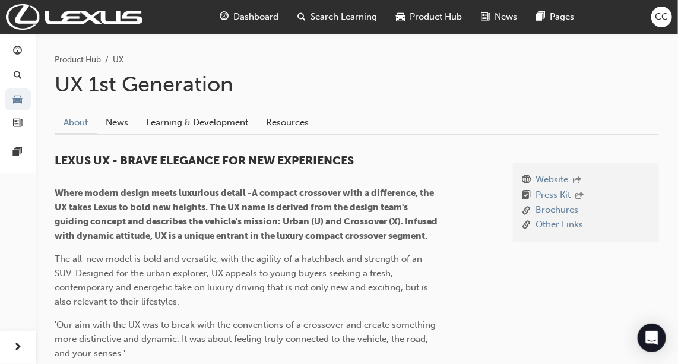
scroll to position [220, 0]
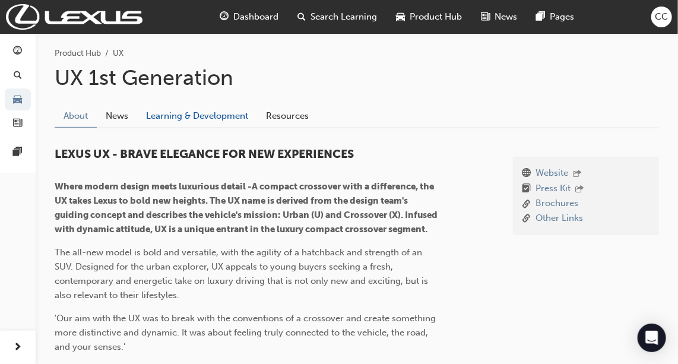
click at [204, 118] on link "Learning & Development" at bounding box center [197, 116] width 120 height 23
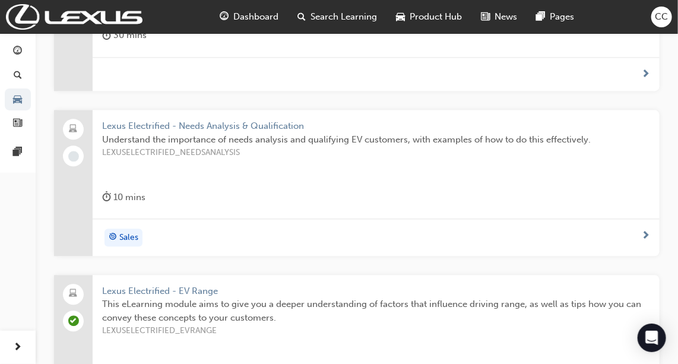
scroll to position [904, 0]
click at [253, 153] on span "LEXUSELECTRIFIED_NEEDSANALYSIS" at bounding box center [376, 154] width 548 height 14
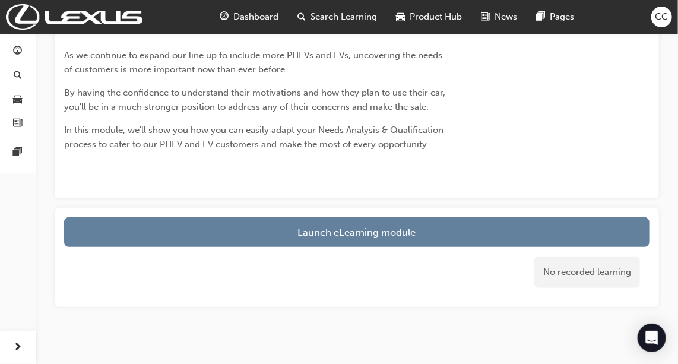
scroll to position [78, 0]
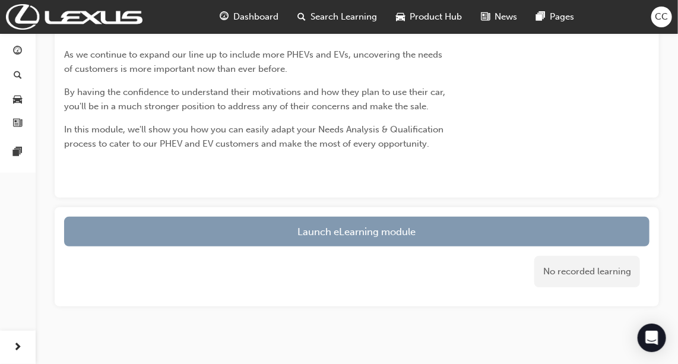
click at [374, 236] on link "Launch eLearning module" at bounding box center [357, 232] width 586 height 30
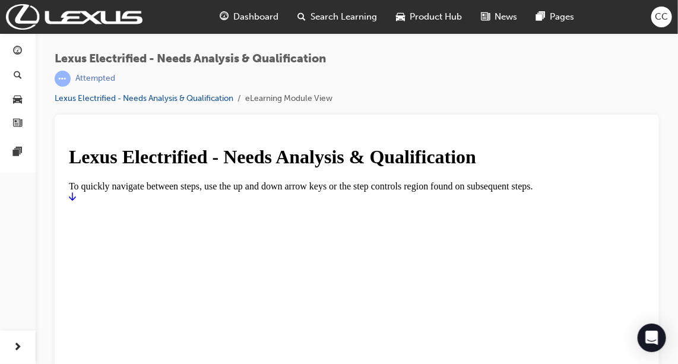
scroll to position [13, 0]
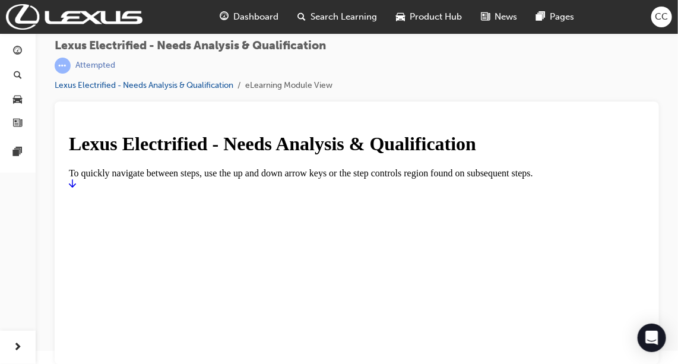
click at [75, 187] on icon "Start" at bounding box center [71, 183] width 7 height 8
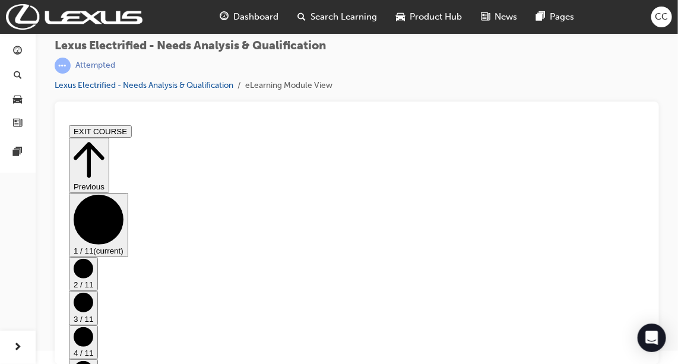
scroll to position [68, 0]
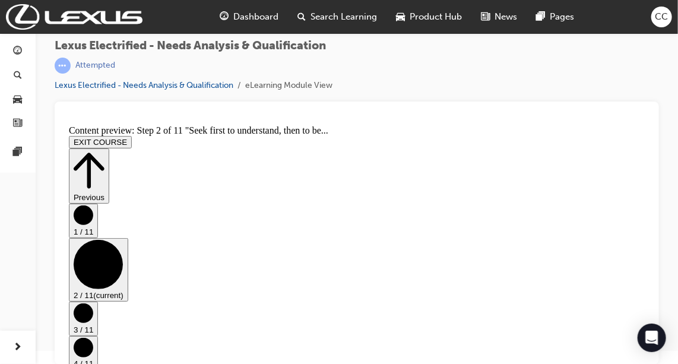
scroll to position [29, 0]
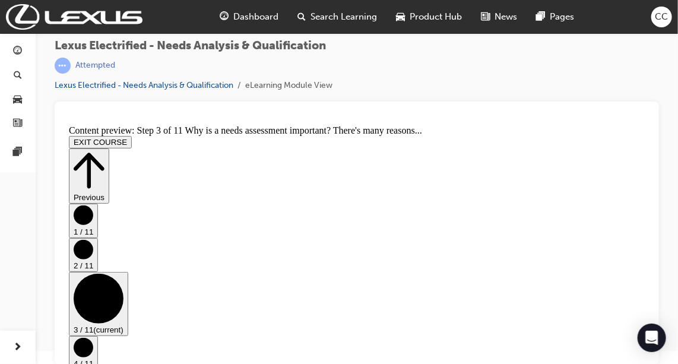
scroll to position [236, 0]
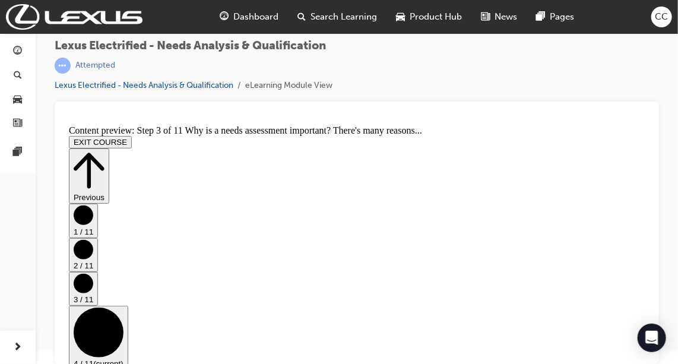
scroll to position [0, 0]
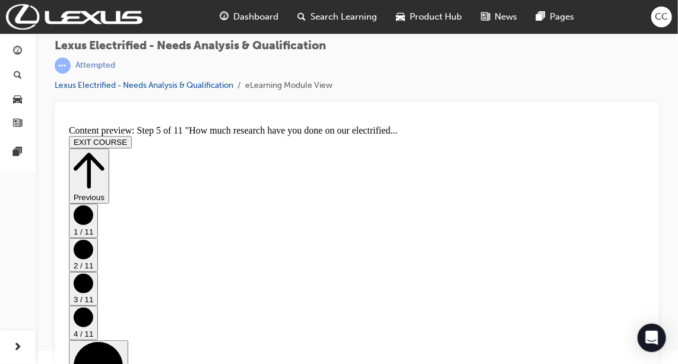
scroll to position [365, 0]
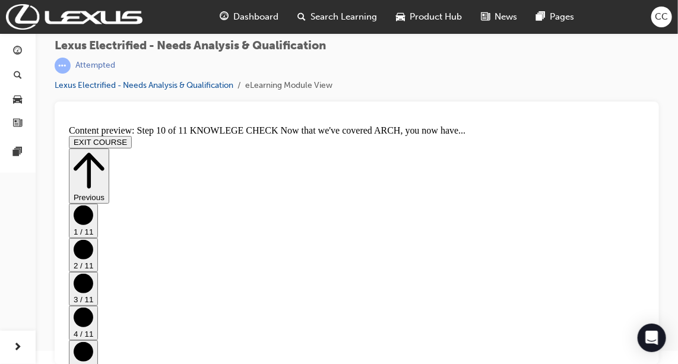
scroll to position [208, 0]
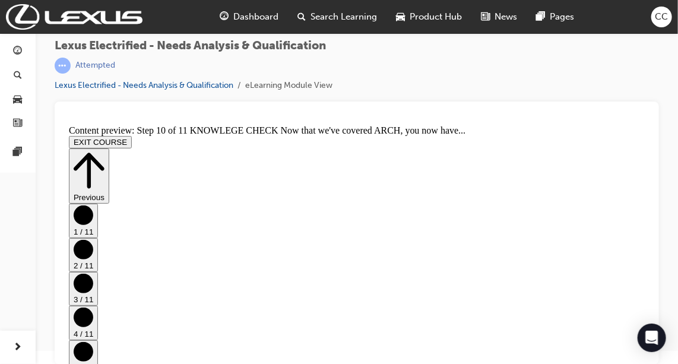
scroll to position [355, 0]
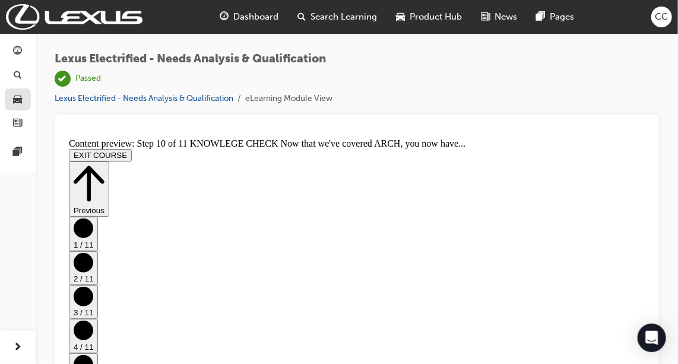
click at [11, 106] on link "button" at bounding box center [18, 100] width 26 height 22
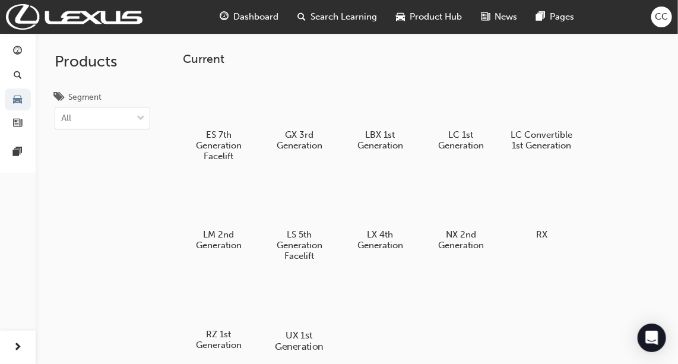
click at [294, 303] on div at bounding box center [300, 301] width 66 height 48
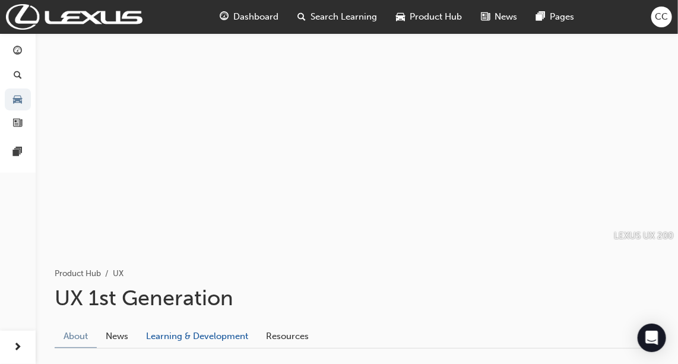
click at [213, 336] on link "Learning & Development" at bounding box center [197, 337] width 120 height 23
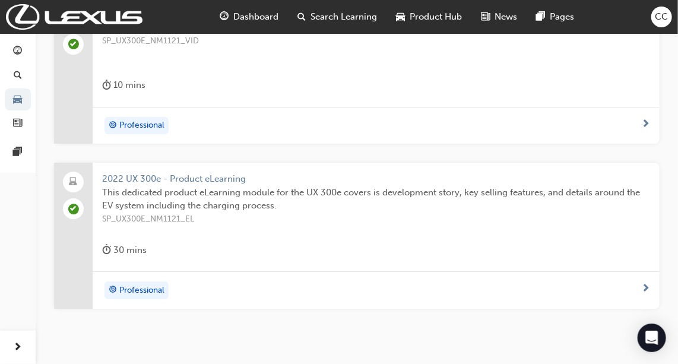
scroll to position [1355, 0]
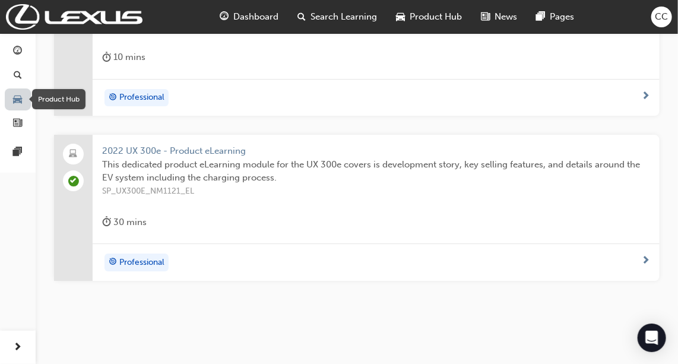
click at [16, 97] on span "car-icon" at bounding box center [18, 99] width 9 height 11
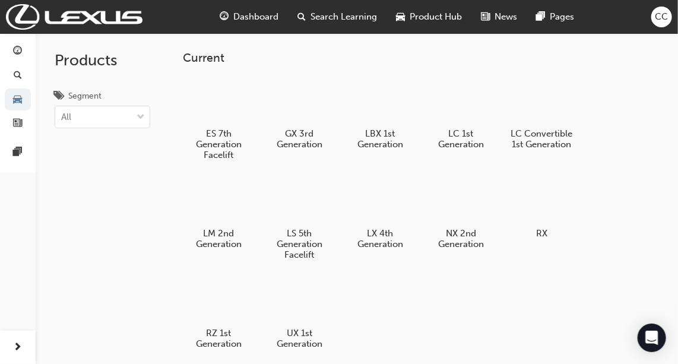
scroll to position [2, 0]
